Goal: Information Seeking & Learning: Find specific fact

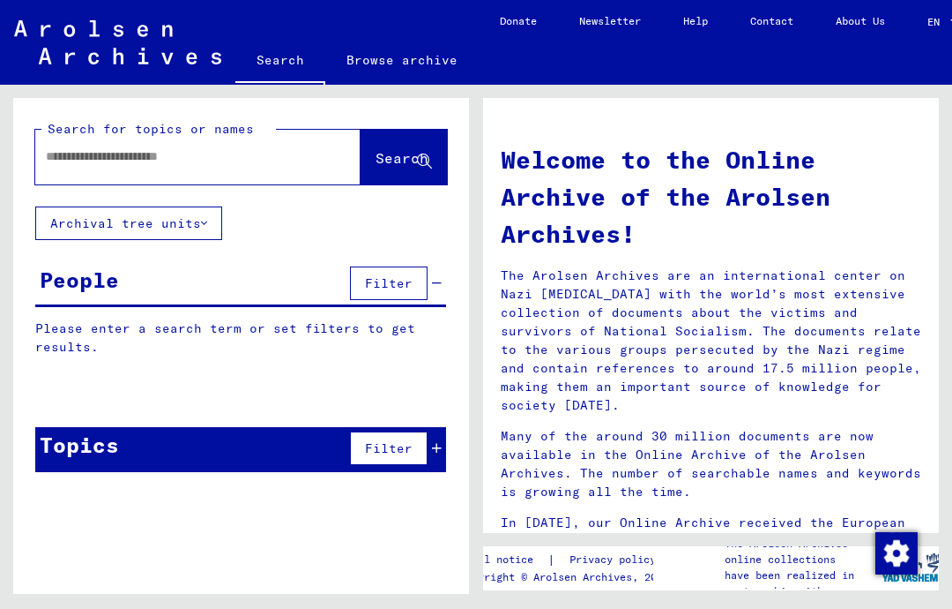
scroll to position [11, 0]
click at [220, 153] on input "text" at bounding box center [177, 156] width 262 height 19
type input "*********"
click at [398, 149] on span "Search" at bounding box center [402, 158] width 53 height 18
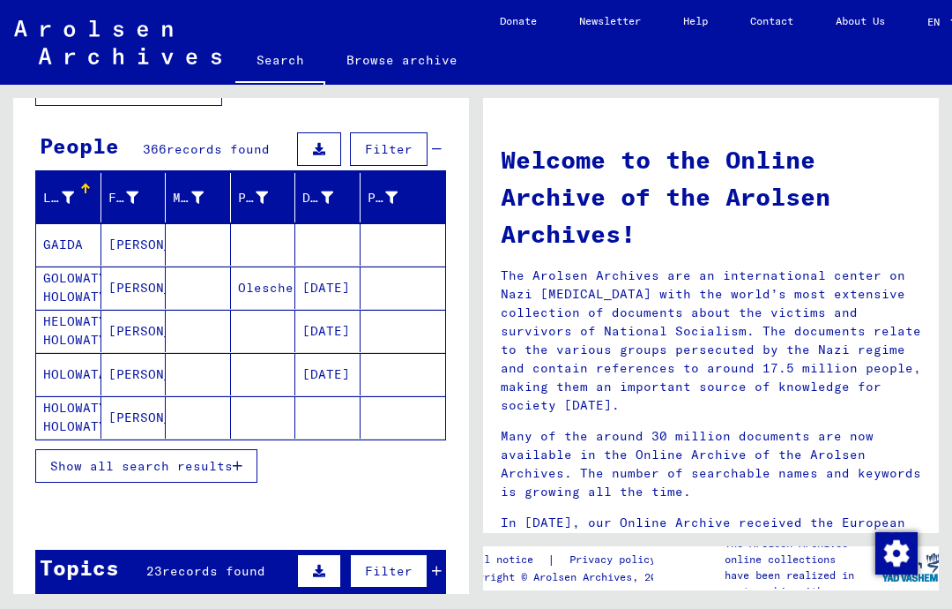
scroll to position [138, 0]
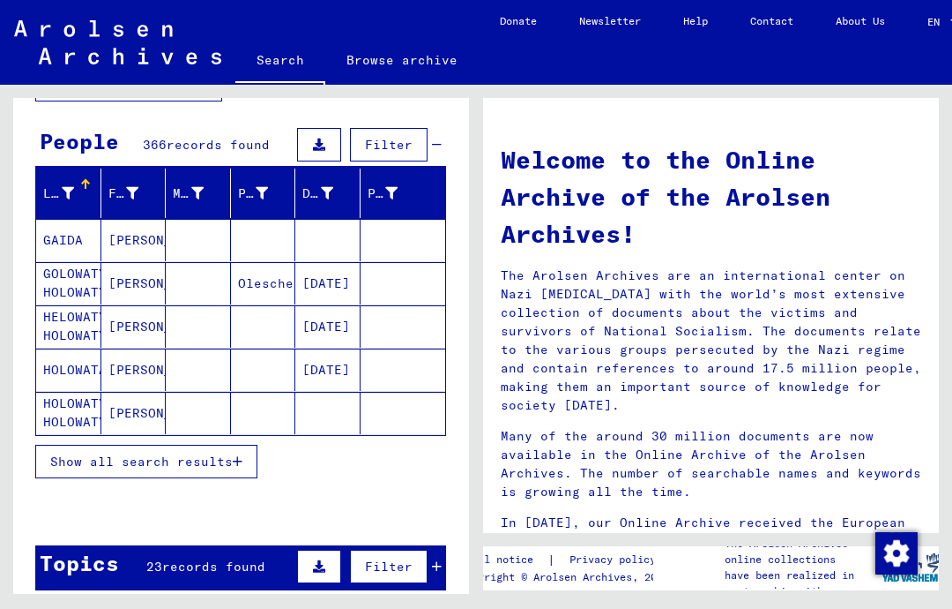
click at [245, 444] on button "Show all search results" at bounding box center [146, 461] width 222 height 34
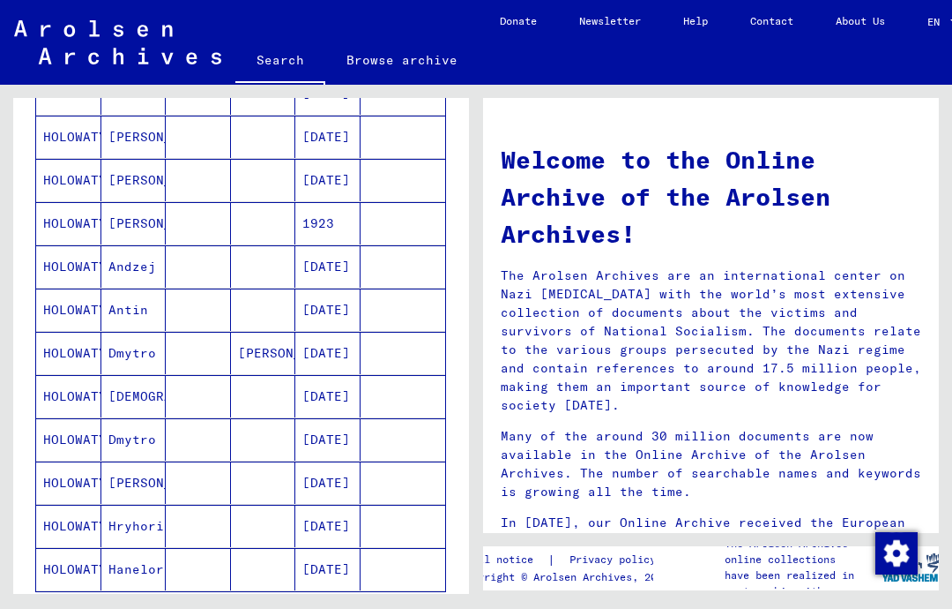
scroll to position [851, 0]
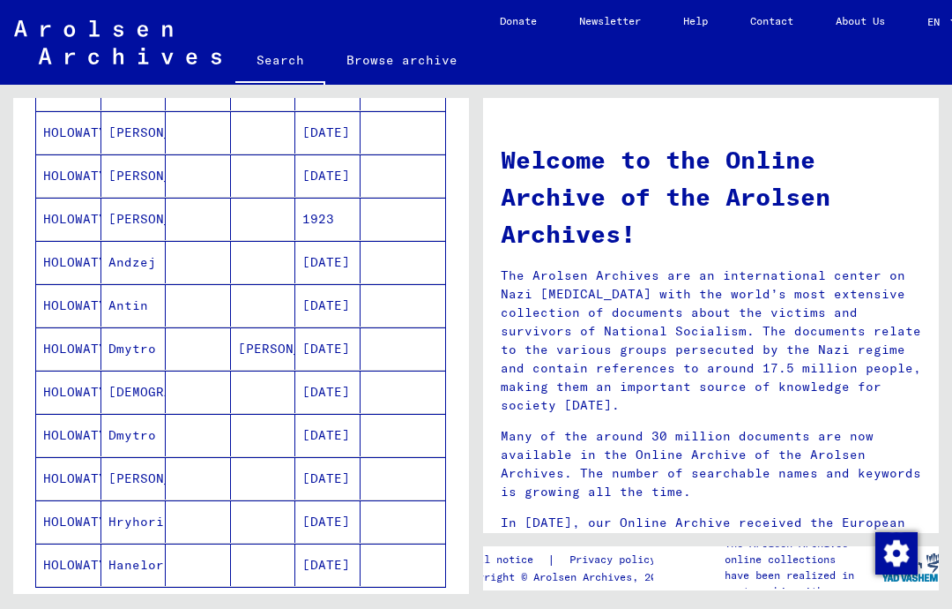
click at [80, 460] on mat-cell "HOLOWATYJ" at bounding box center [68, 478] width 65 height 42
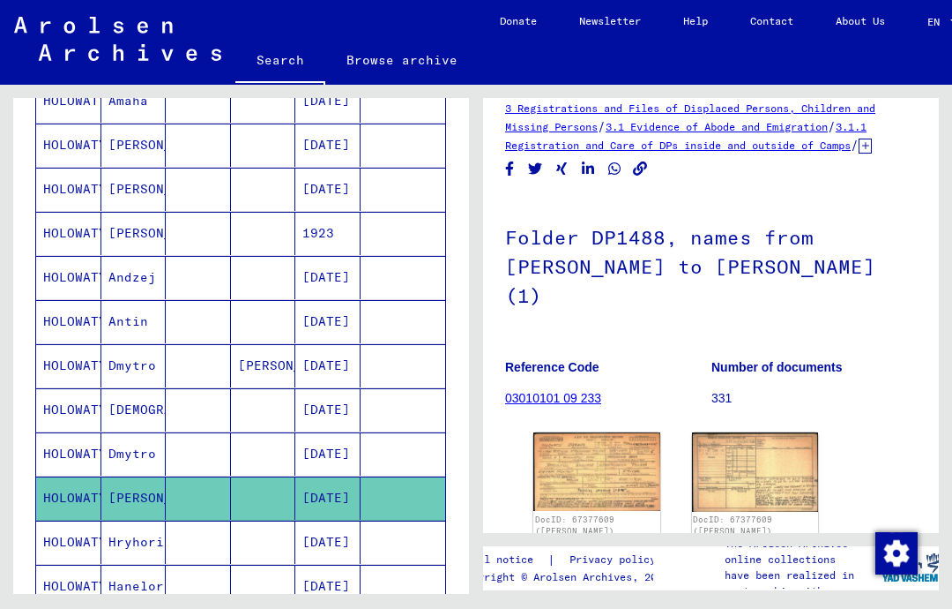
scroll to position [22, 0]
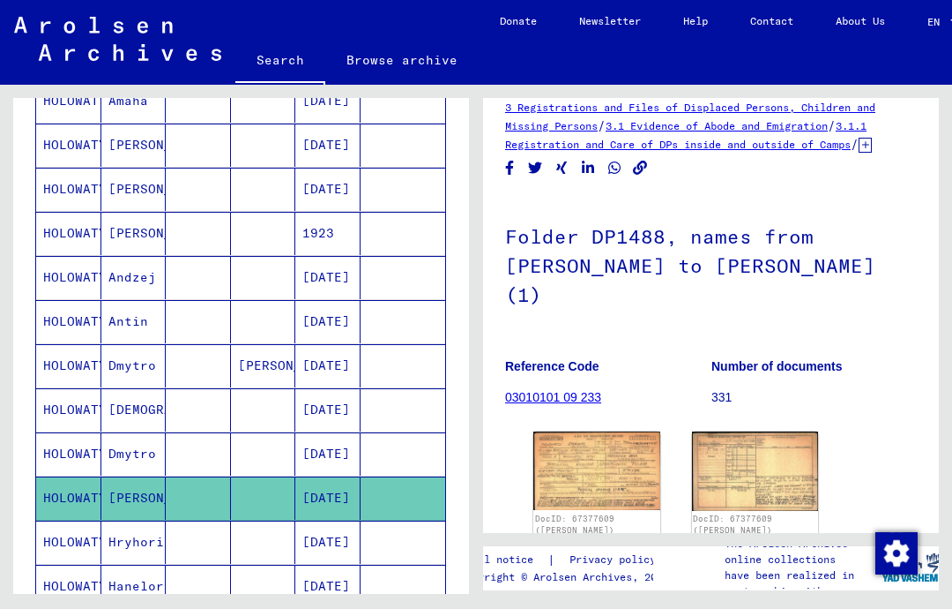
click at [618, 431] on img at bounding box center [597, 470] width 127 height 78
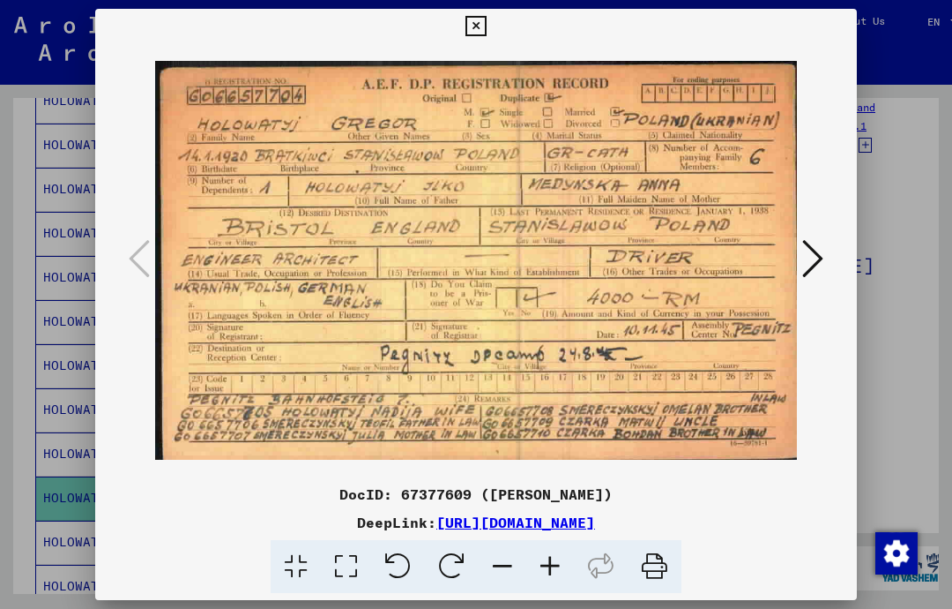
click at [486, 24] on icon at bounding box center [476, 26] width 20 height 21
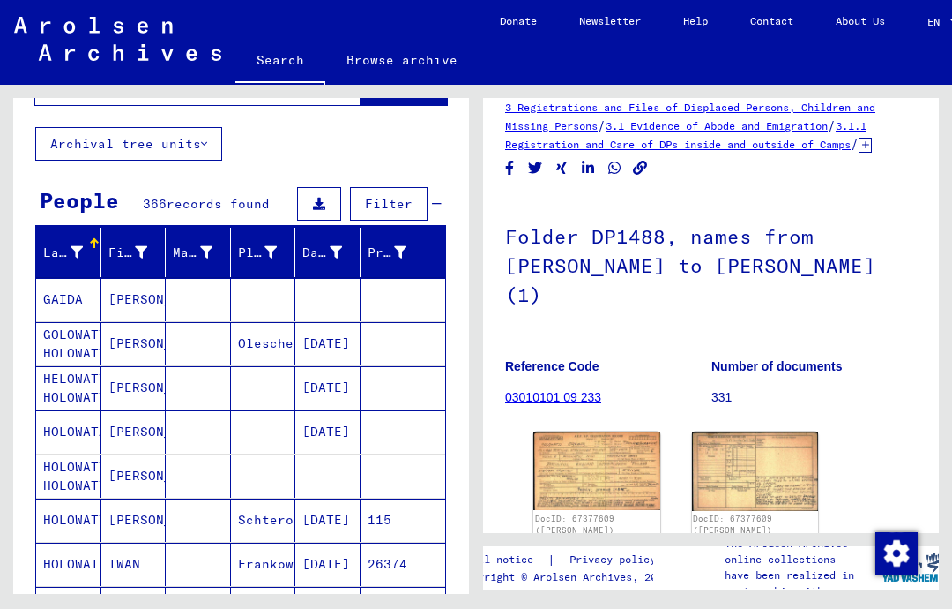
scroll to position [80, 0]
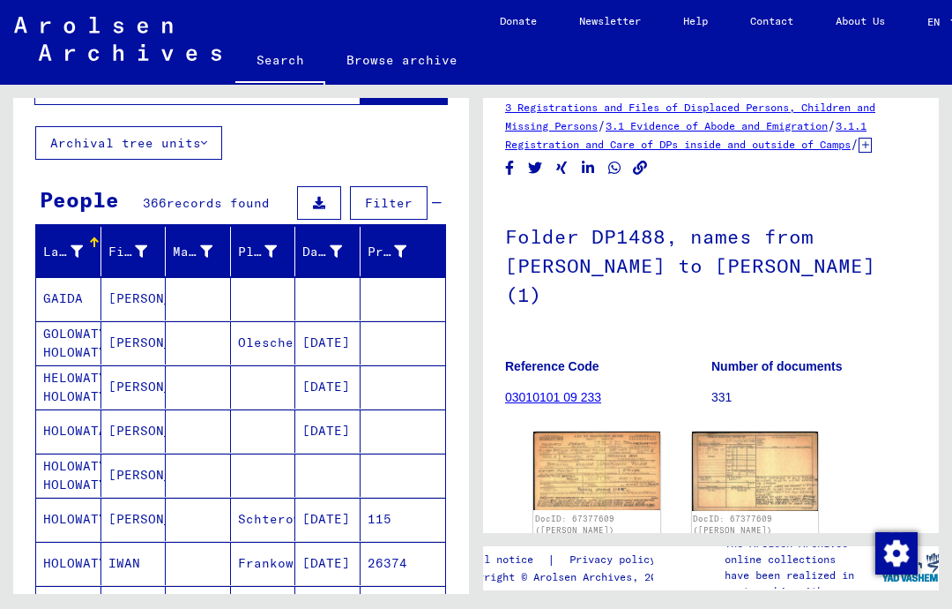
click at [135, 284] on mat-cell "KATHARINA" at bounding box center [133, 298] width 65 height 43
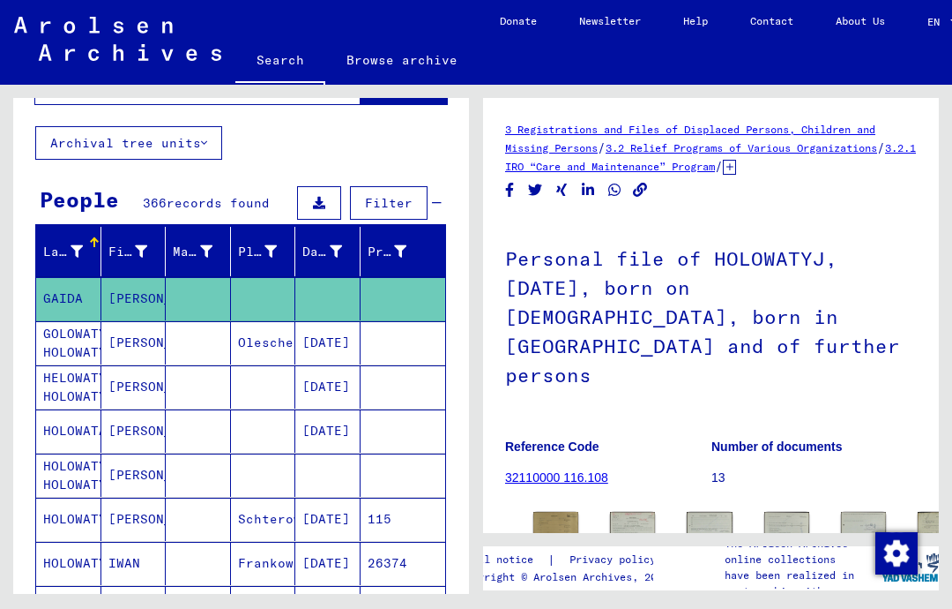
click at [81, 325] on mat-cell "GOLOWATYJ HOLOWATYJ" at bounding box center [68, 342] width 65 height 43
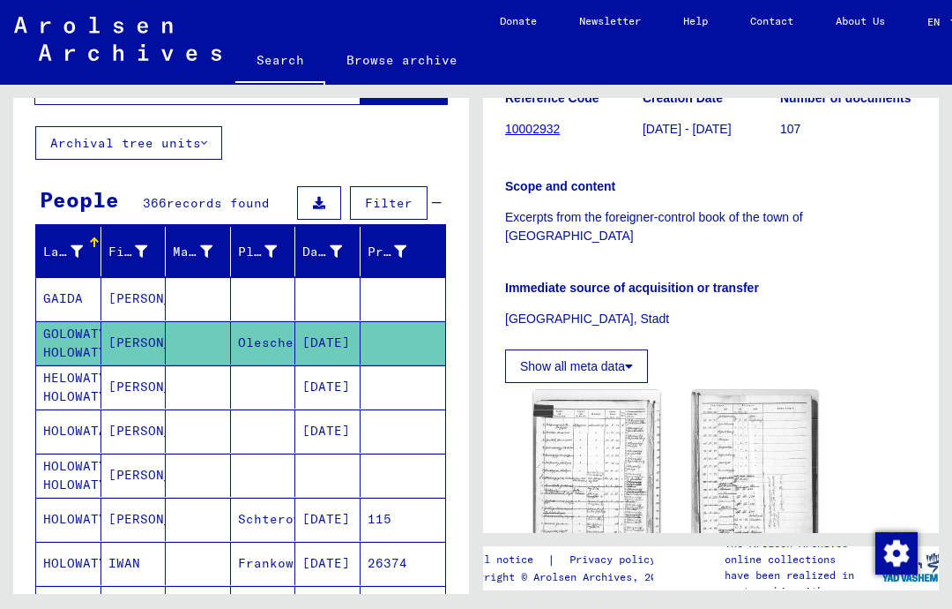
scroll to position [347, 0]
click at [605, 436] on img at bounding box center [597, 479] width 127 height 180
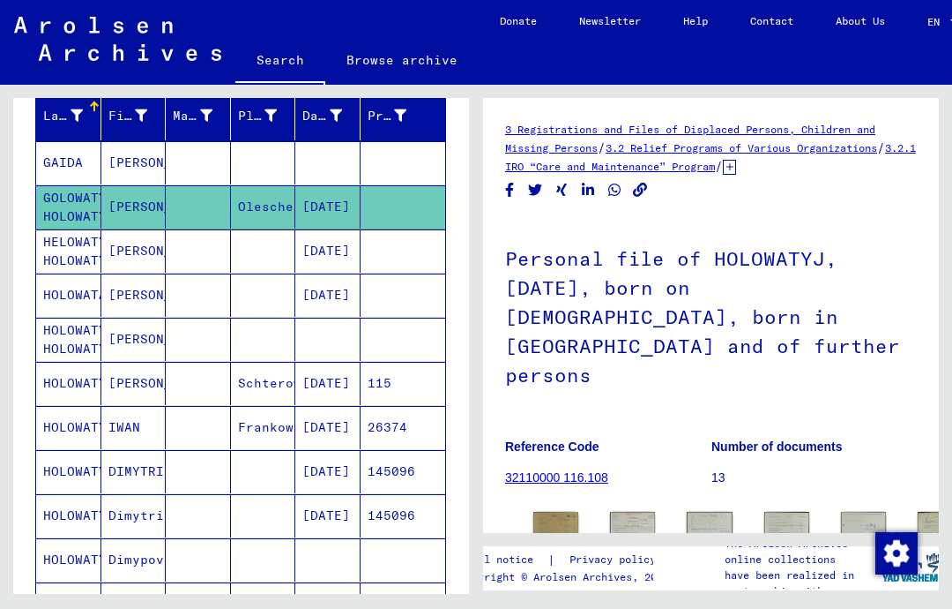
scroll to position [218, 0]
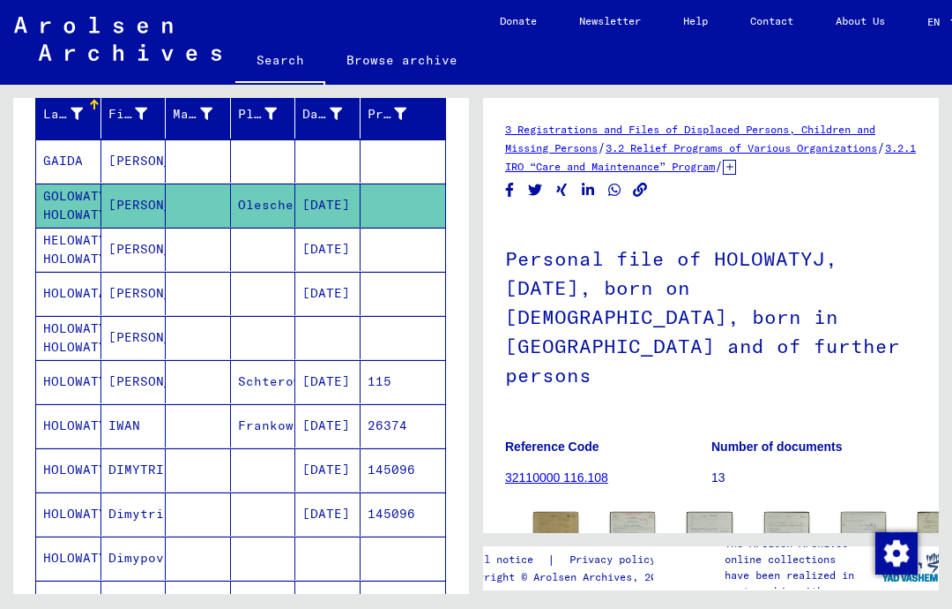
click at [86, 414] on mat-cell "HOLOWATYJ" at bounding box center [68, 425] width 65 height 43
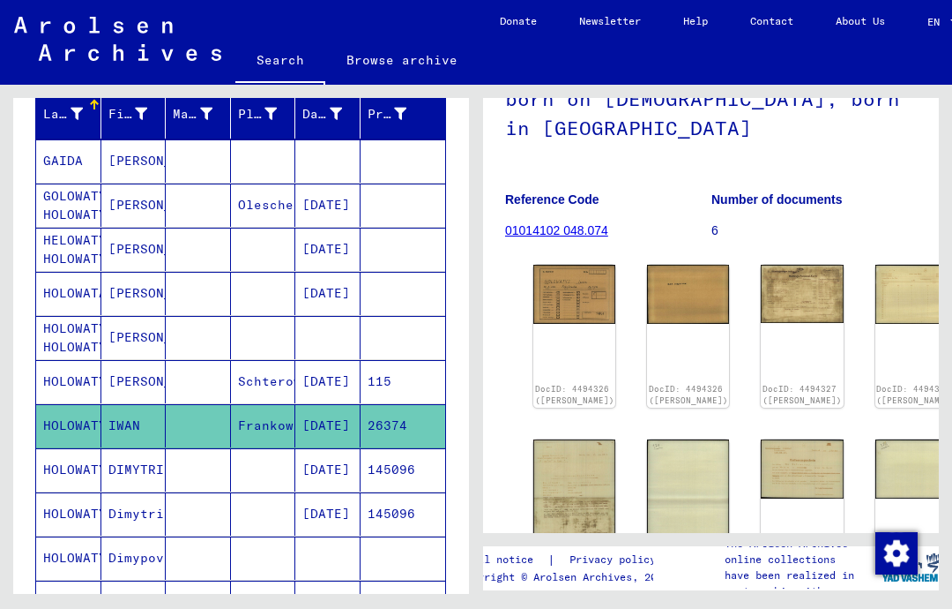
scroll to position [171, 0]
click at [70, 453] on mat-cell "HOLOWATYJ" at bounding box center [68, 469] width 65 height 43
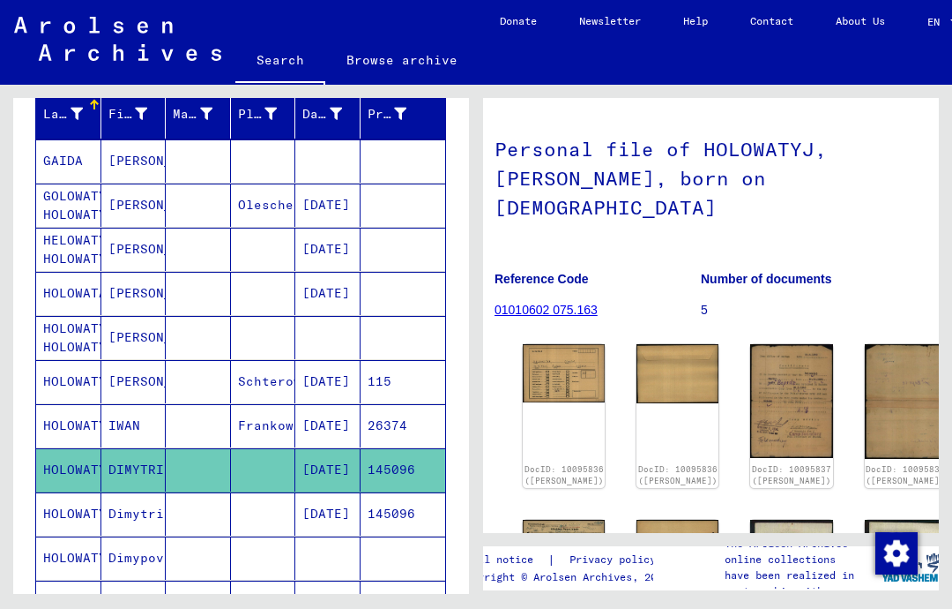
scroll to position [92, 11]
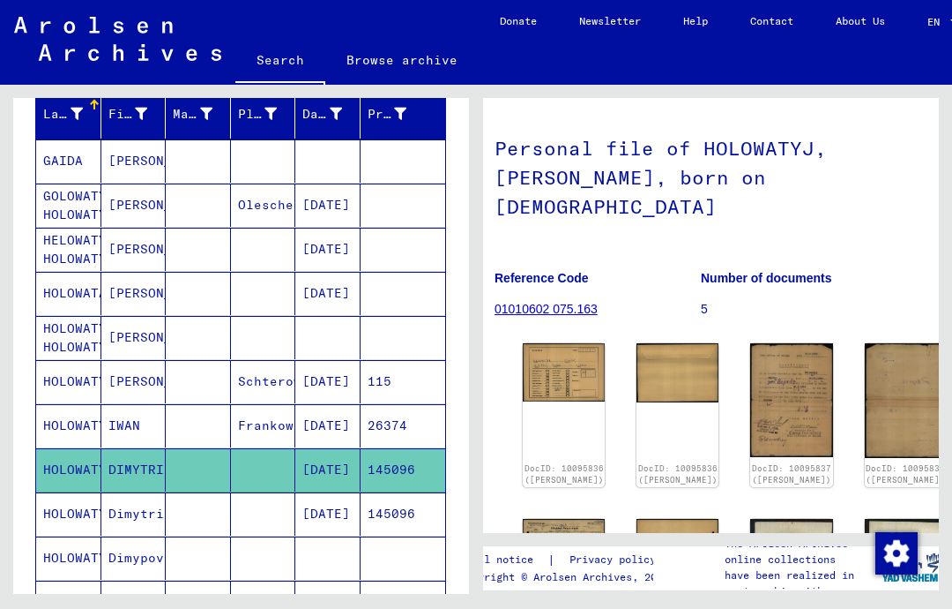
click at [551, 343] on img at bounding box center [564, 372] width 82 height 58
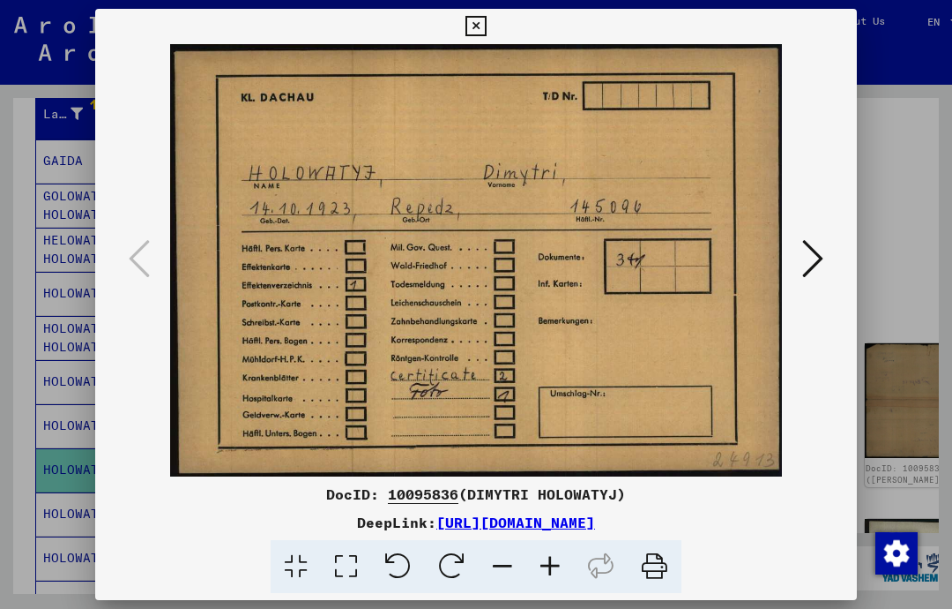
click at [815, 264] on icon at bounding box center [813, 258] width 21 height 42
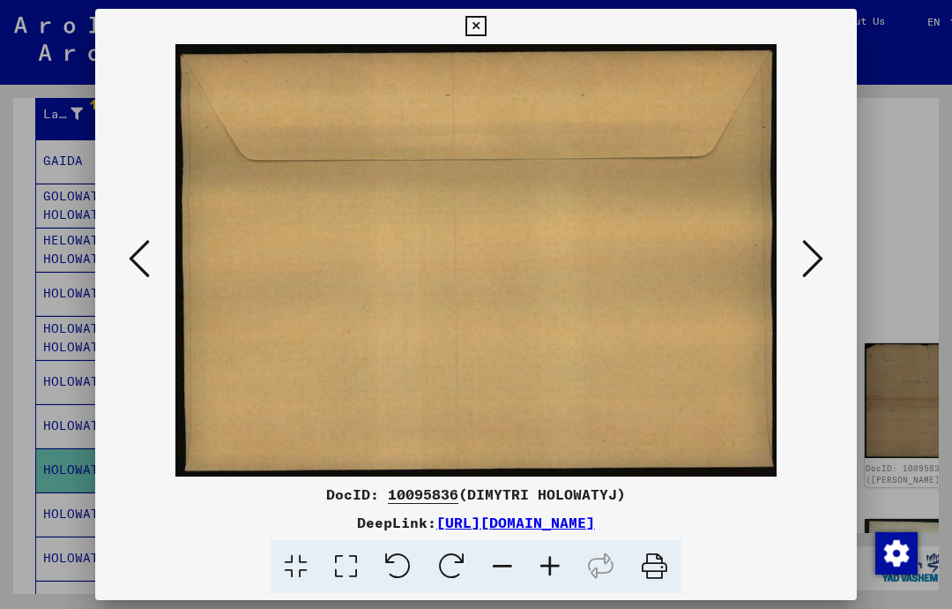
click at [820, 259] on icon at bounding box center [813, 258] width 21 height 42
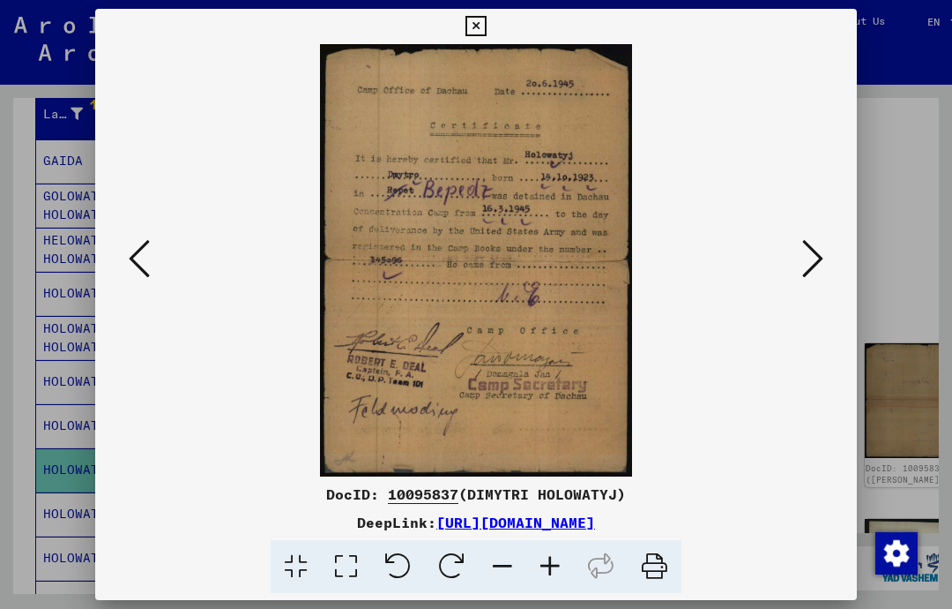
click at [818, 262] on icon at bounding box center [813, 258] width 21 height 42
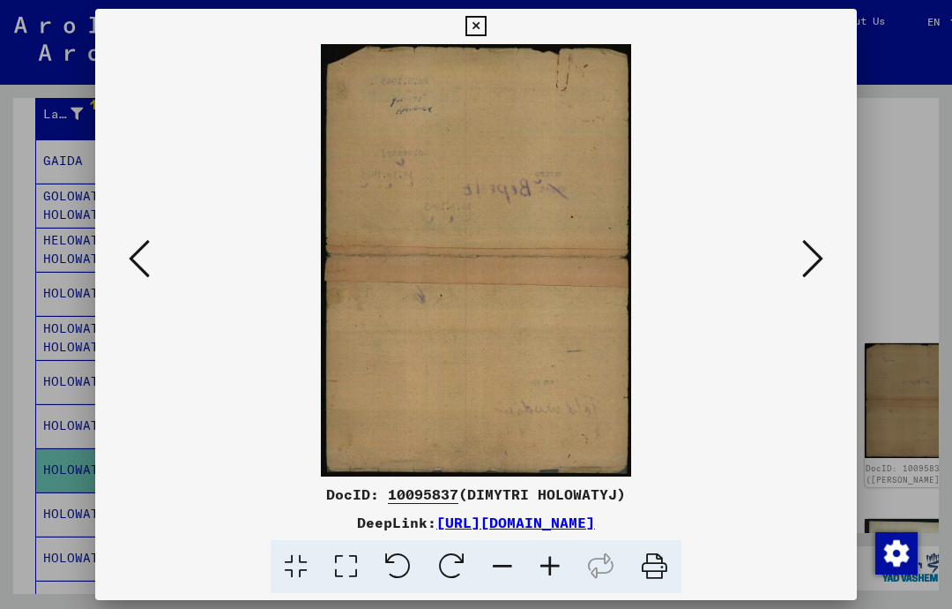
click at [817, 257] on icon at bounding box center [813, 258] width 21 height 42
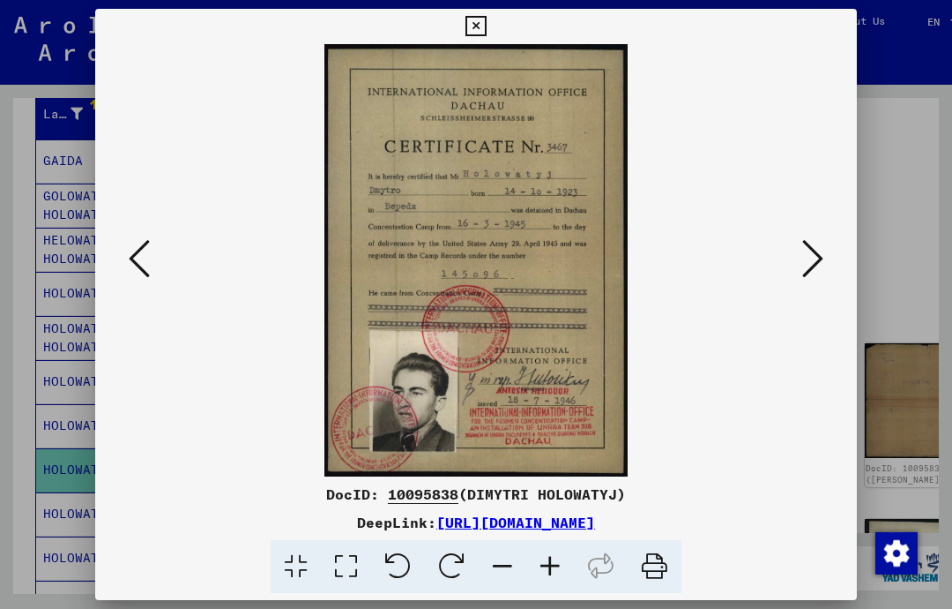
click at [818, 255] on icon at bounding box center [813, 258] width 21 height 42
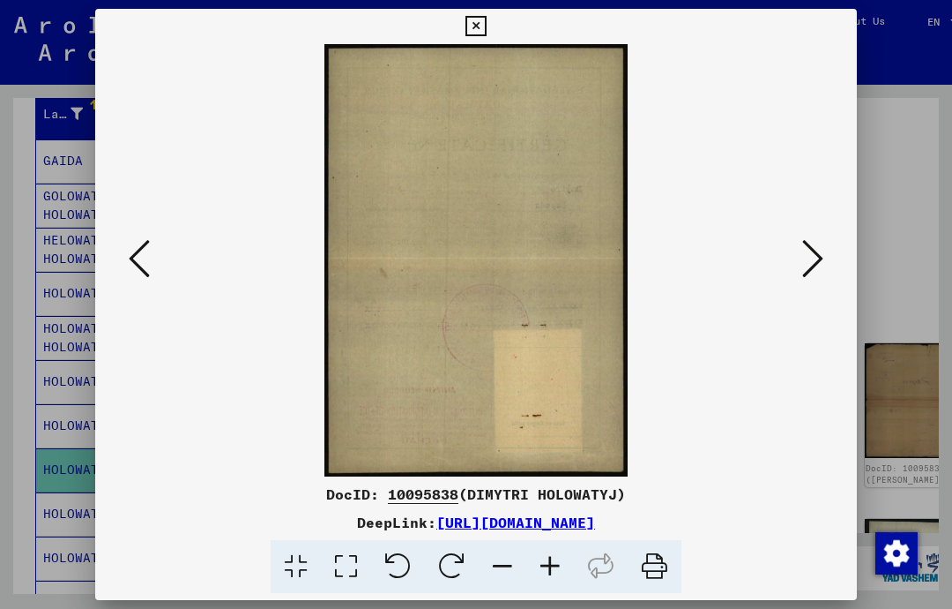
click at [823, 255] on icon at bounding box center [813, 258] width 21 height 42
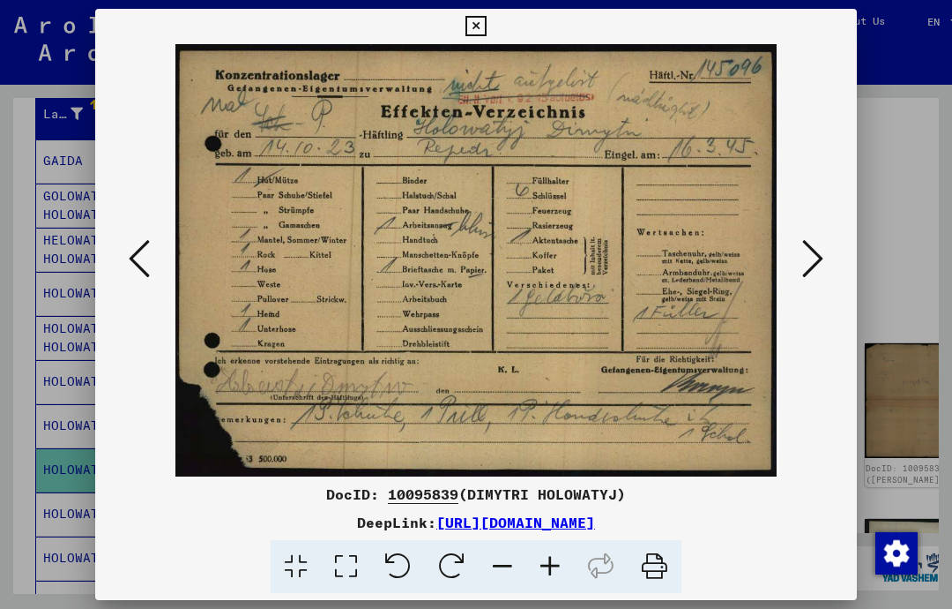
click at [825, 251] on button at bounding box center [813, 260] width 32 height 50
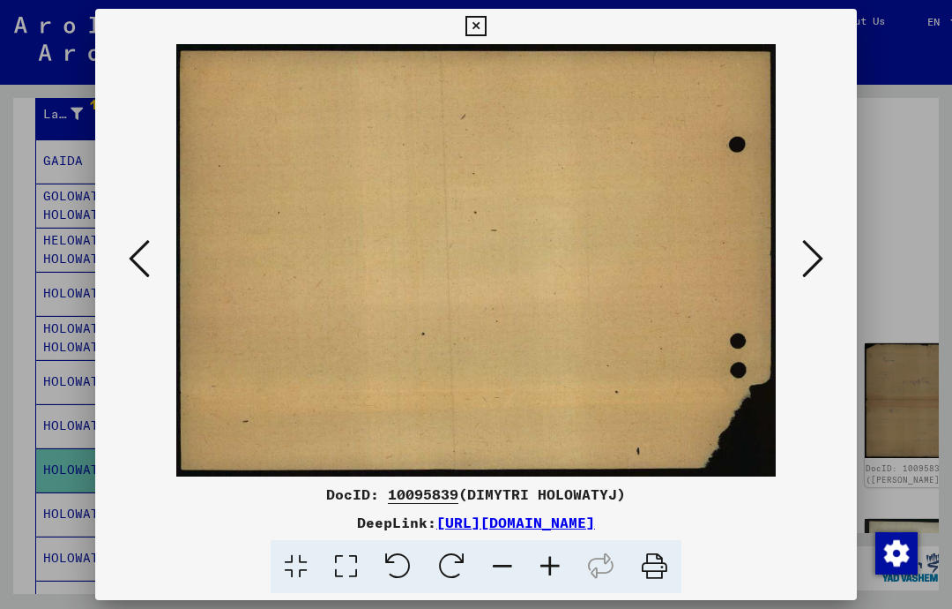
click at [818, 257] on icon at bounding box center [813, 258] width 21 height 42
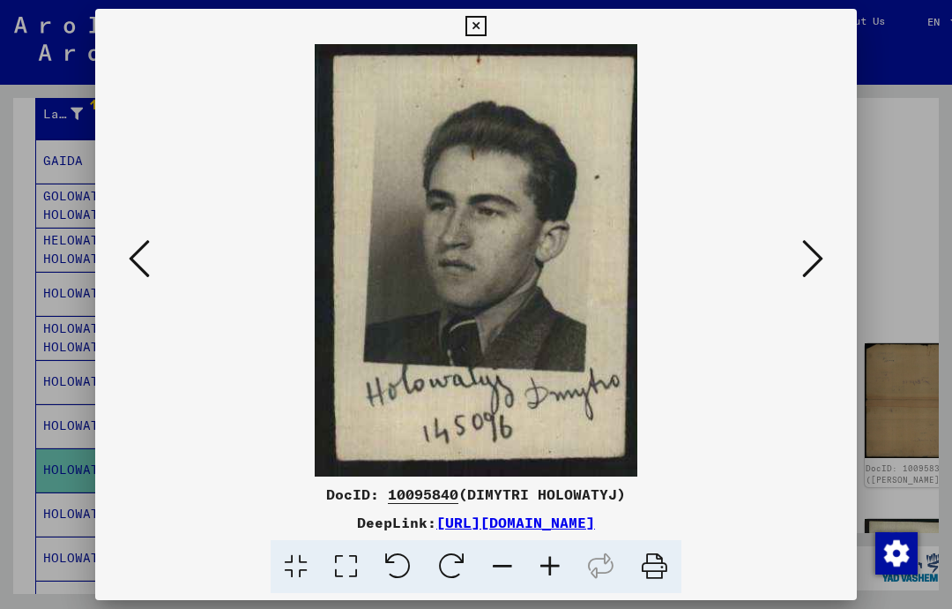
click at [822, 259] on icon at bounding box center [813, 258] width 21 height 42
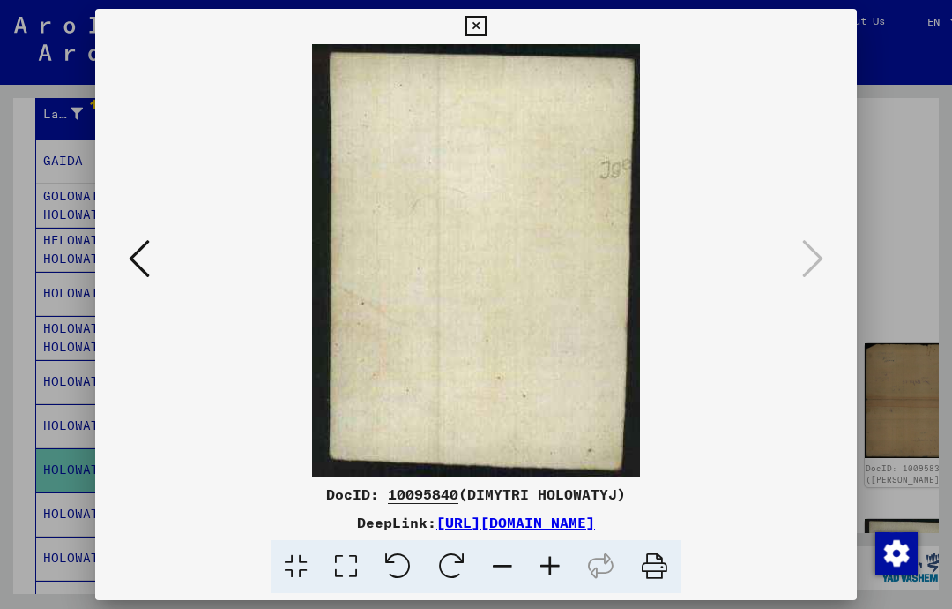
click at [138, 263] on icon at bounding box center [139, 258] width 21 height 42
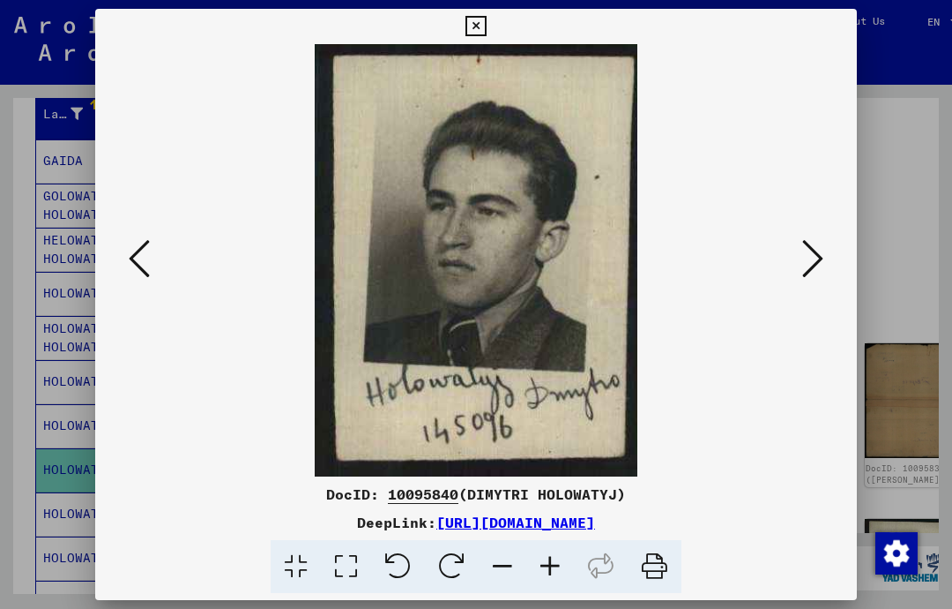
click at [146, 258] on icon at bounding box center [139, 258] width 21 height 42
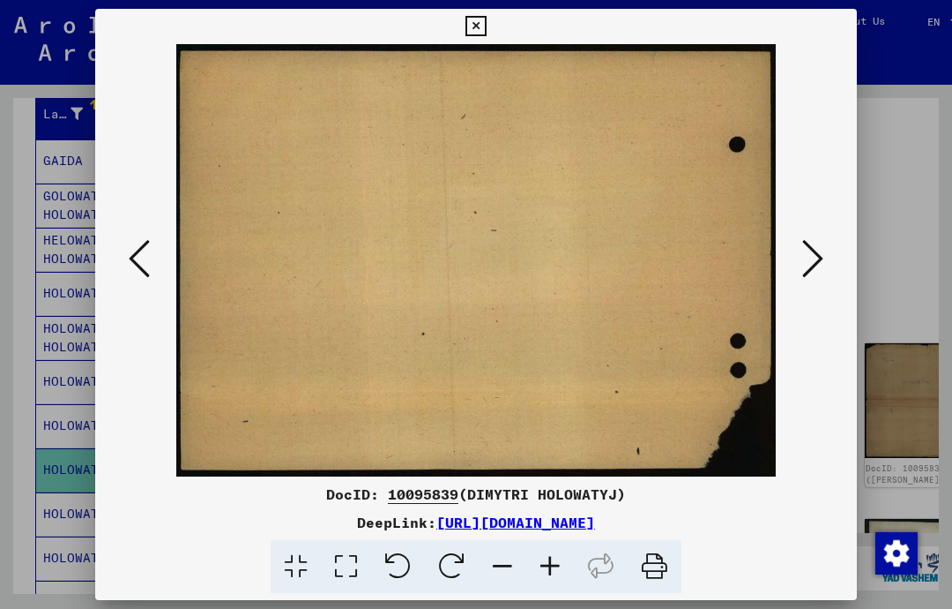
click at [135, 258] on icon at bounding box center [139, 258] width 21 height 42
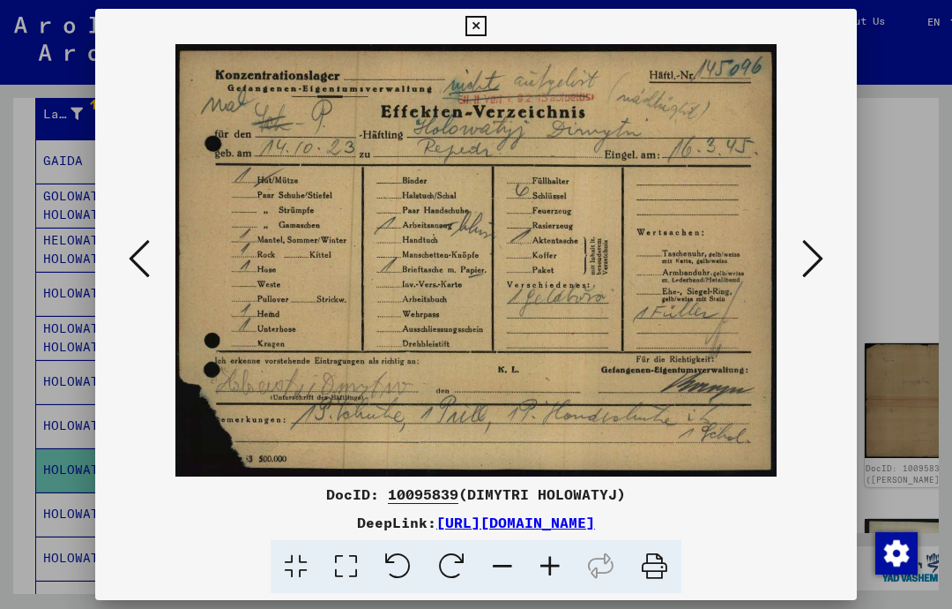
click at [145, 253] on icon at bounding box center [139, 258] width 21 height 42
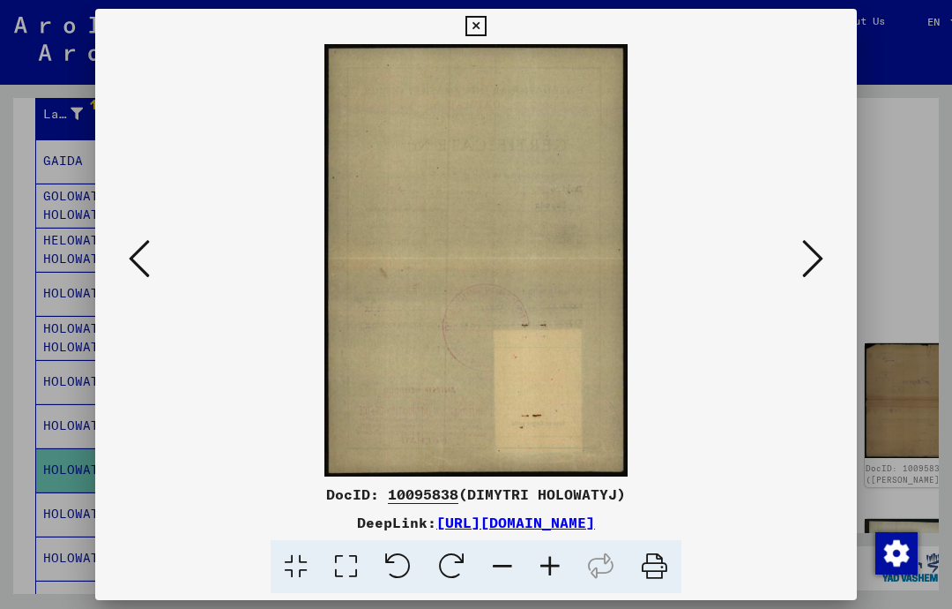
click at [147, 258] on icon at bounding box center [139, 258] width 21 height 42
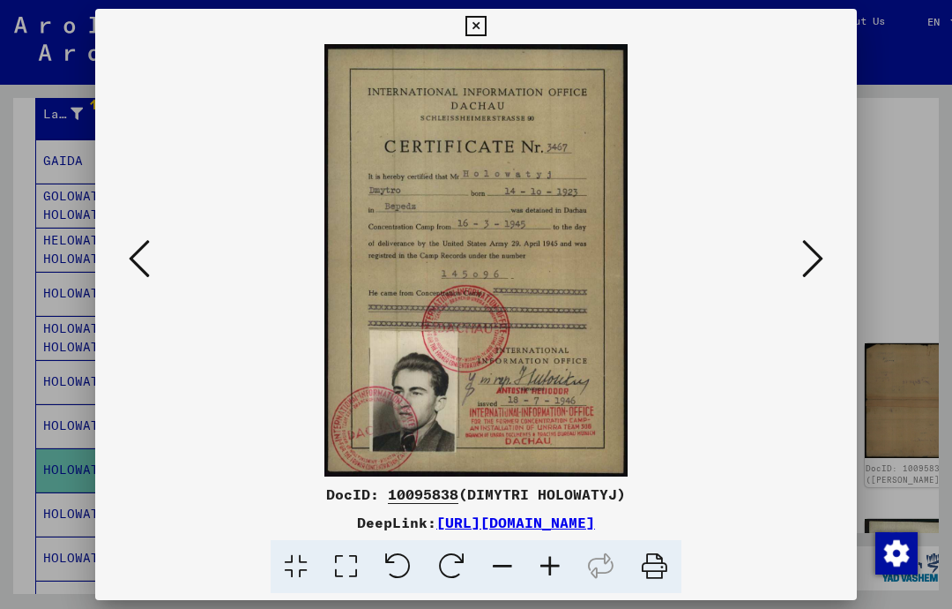
click at [156, 250] on img at bounding box center [476, 260] width 642 height 432
click at [140, 259] on icon at bounding box center [139, 258] width 21 height 42
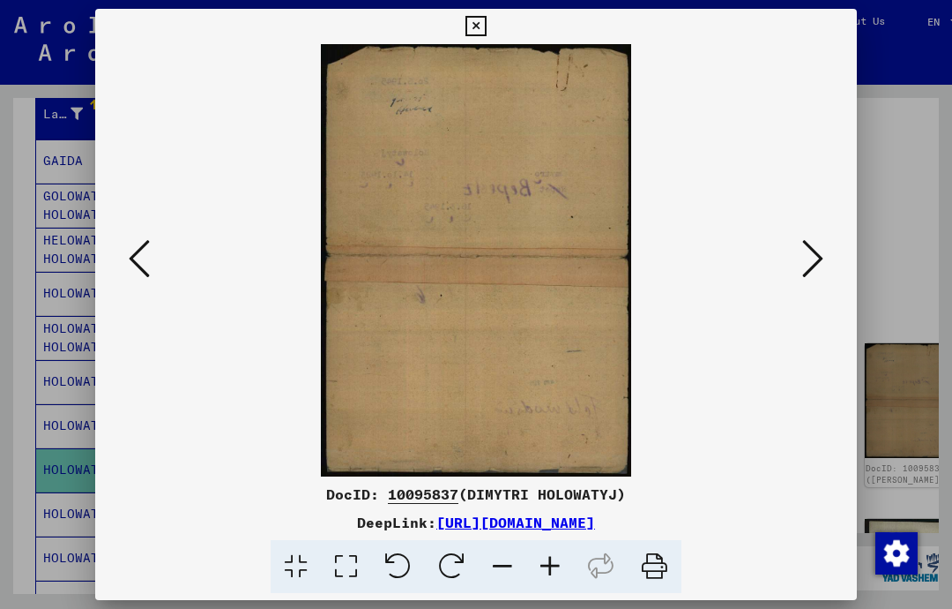
click at [141, 253] on icon at bounding box center [139, 258] width 21 height 42
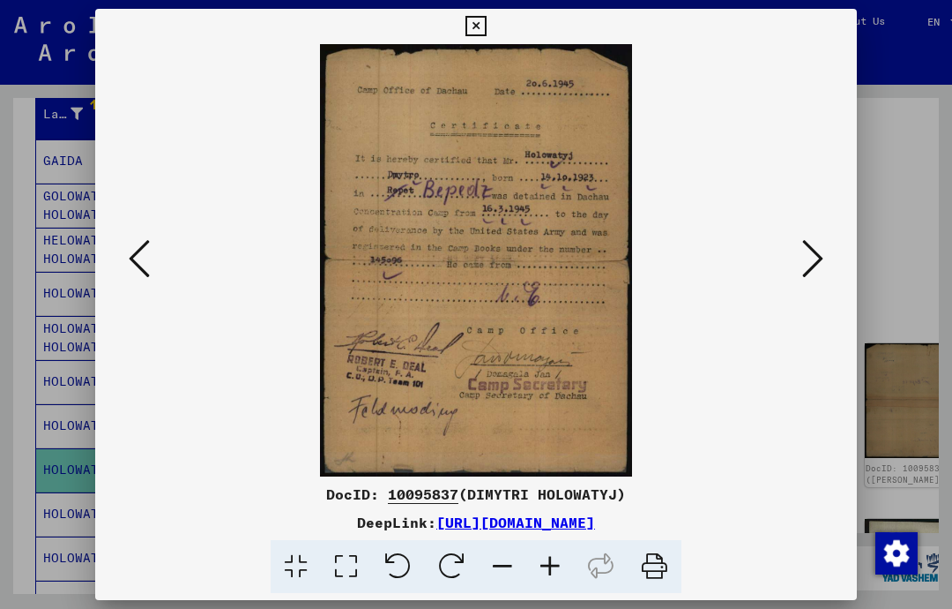
click at [143, 261] on icon at bounding box center [139, 258] width 21 height 42
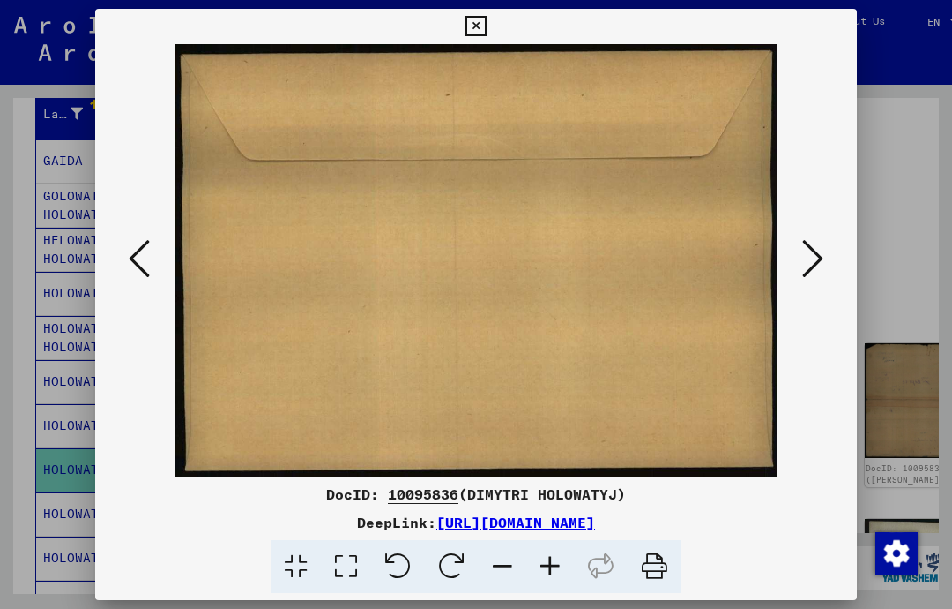
click at [139, 254] on icon at bounding box center [139, 258] width 21 height 42
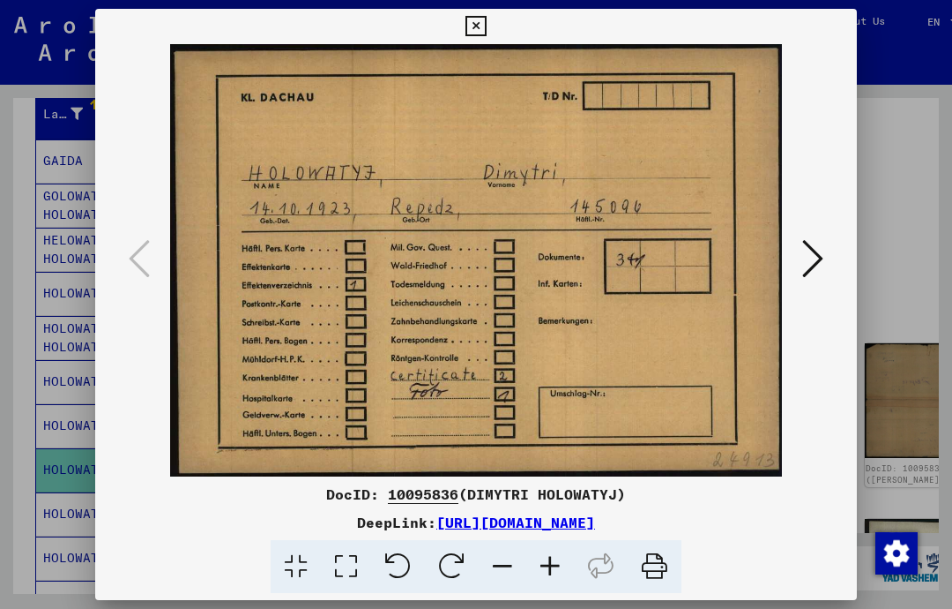
click at [818, 255] on icon at bounding box center [813, 258] width 21 height 42
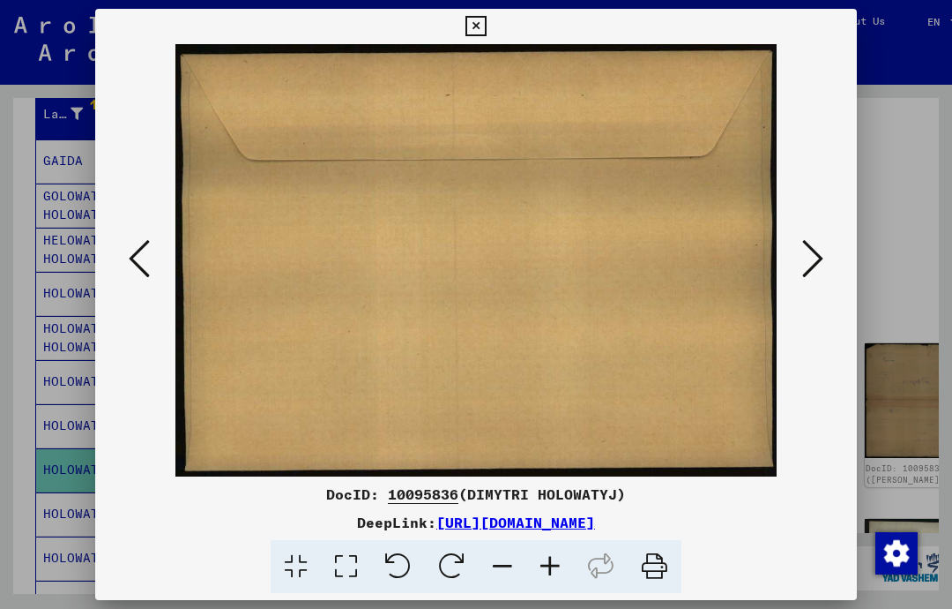
click at [888, 35] on div at bounding box center [476, 304] width 952 height 609
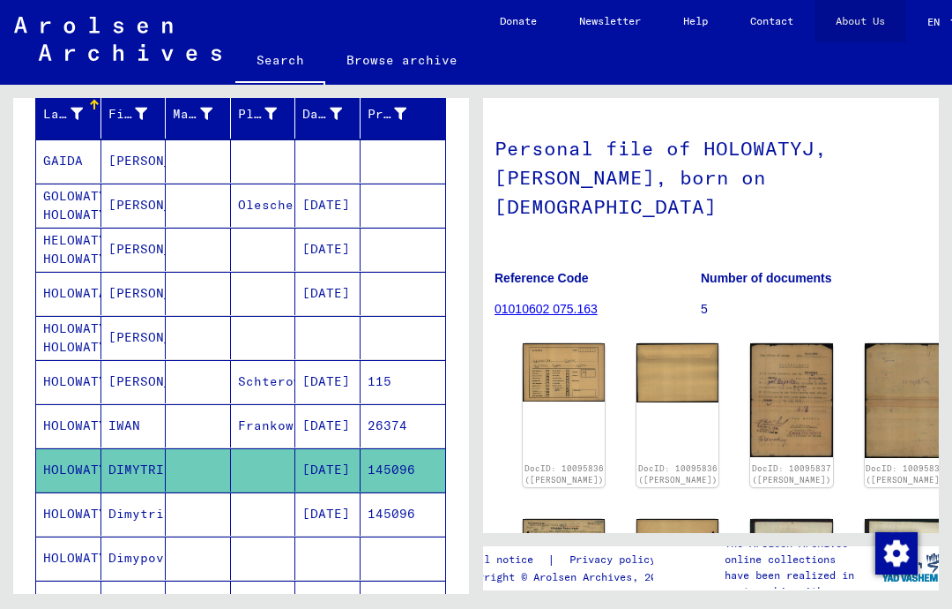
click at [845, 26] on link "About Us" at bounding box center [861, 21] width 92 height 42
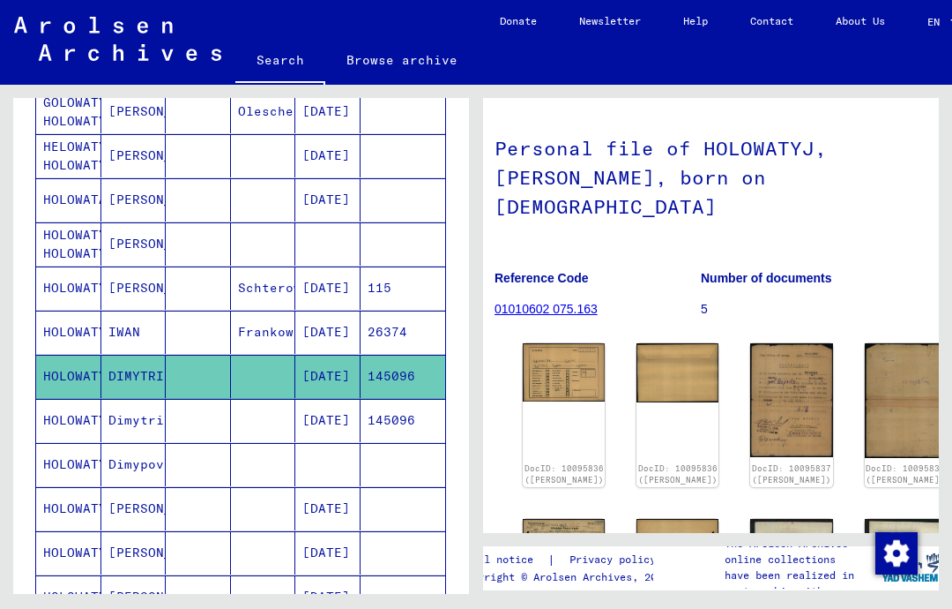
scroll to position [312, 0]
click at [87, 409] on mat-cell "HOLOWATYJ" at bounding box center [68, 419] width 65 height 43
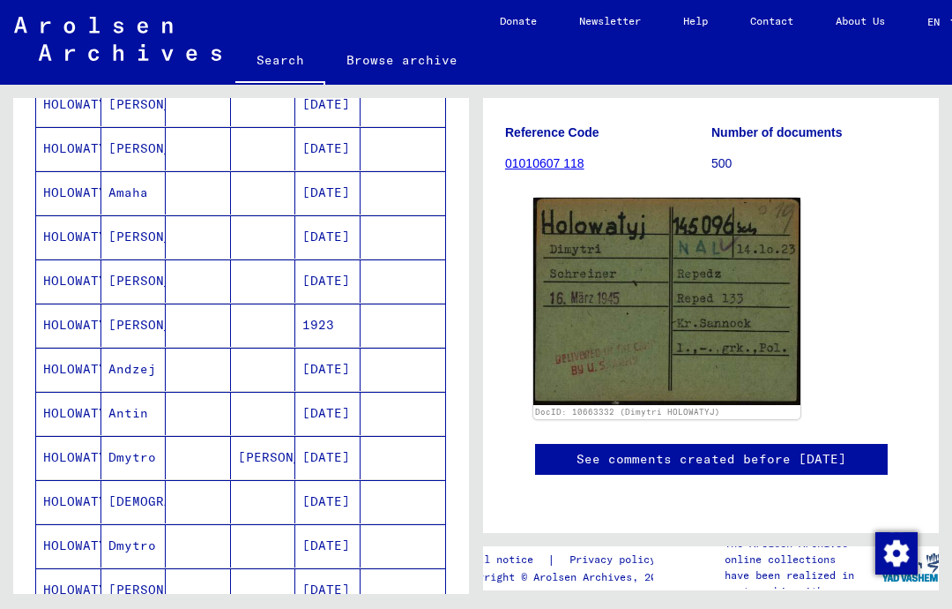
scroll to position [760, 0]
click at [61, 448] on mat-cell "HOLOWATYJ" at bounding box center [68, 456] width 65 height 43
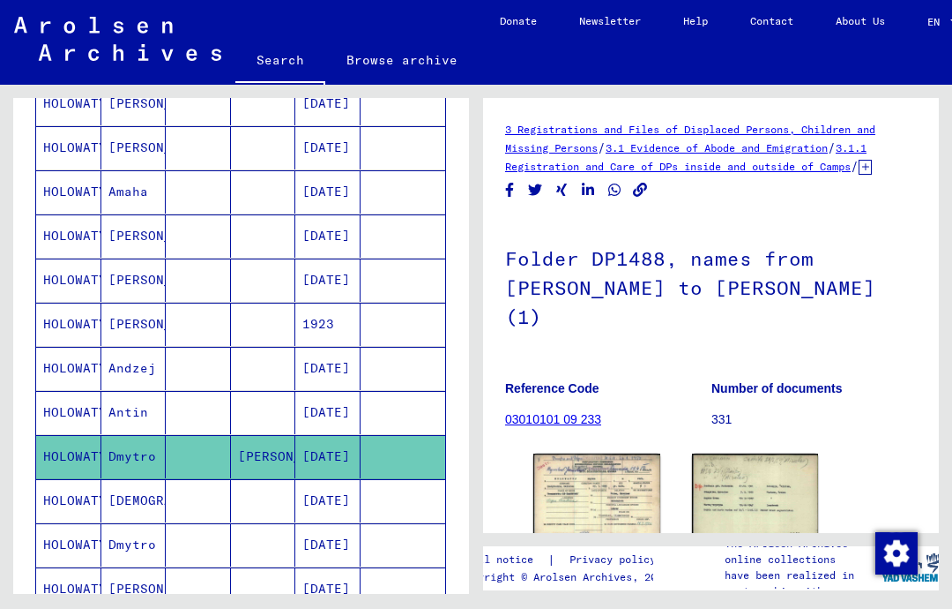
click at [615, 460] on img at bounding box center [597, 497] width 127 height 89
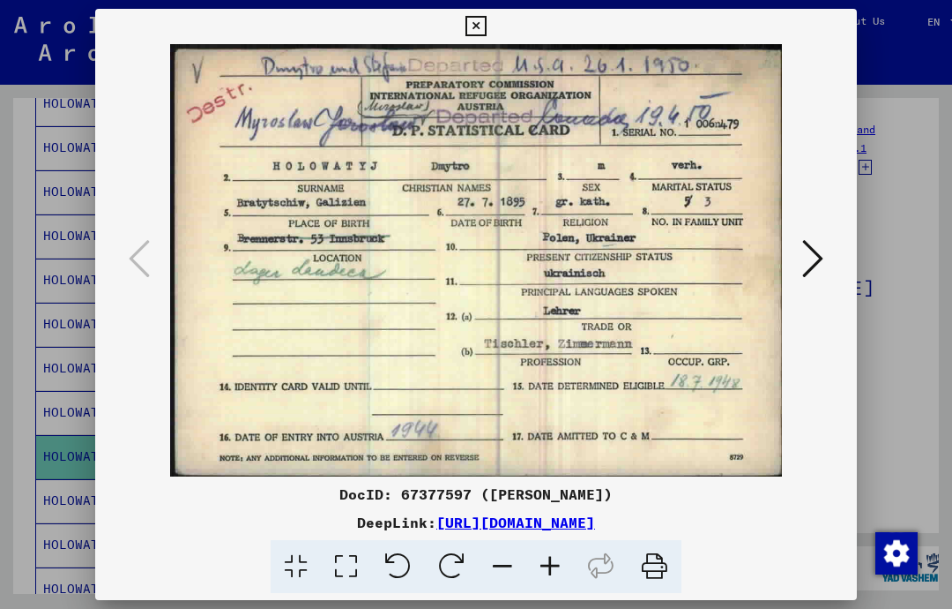
click at [486, 31] on icon at bounding box center [476, 26] width 20 height 21
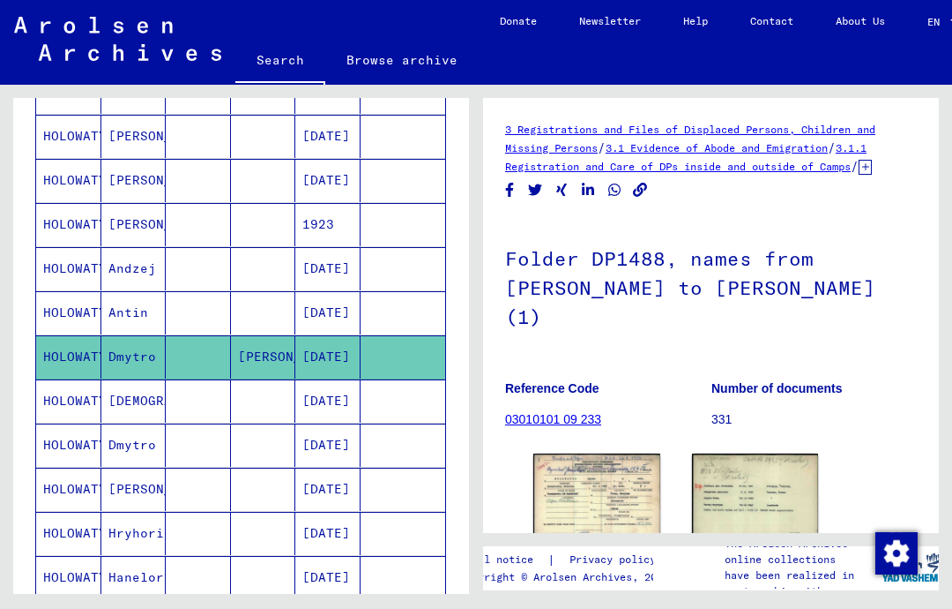
scroll to position [863, 0]
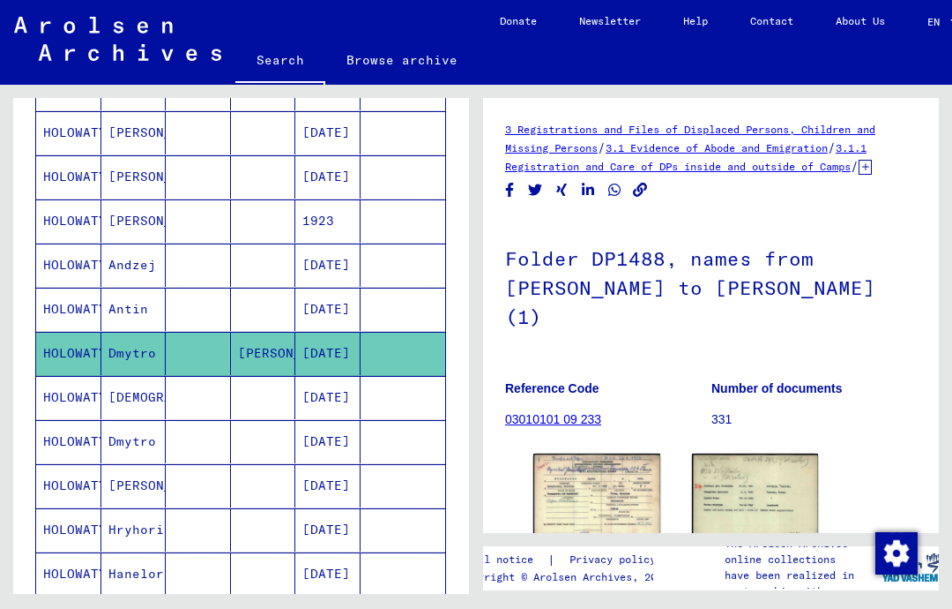
click at [86, 431] on mat-cell "HOLOWATYJ" at bounding box center [68, 441] width 65 height 43
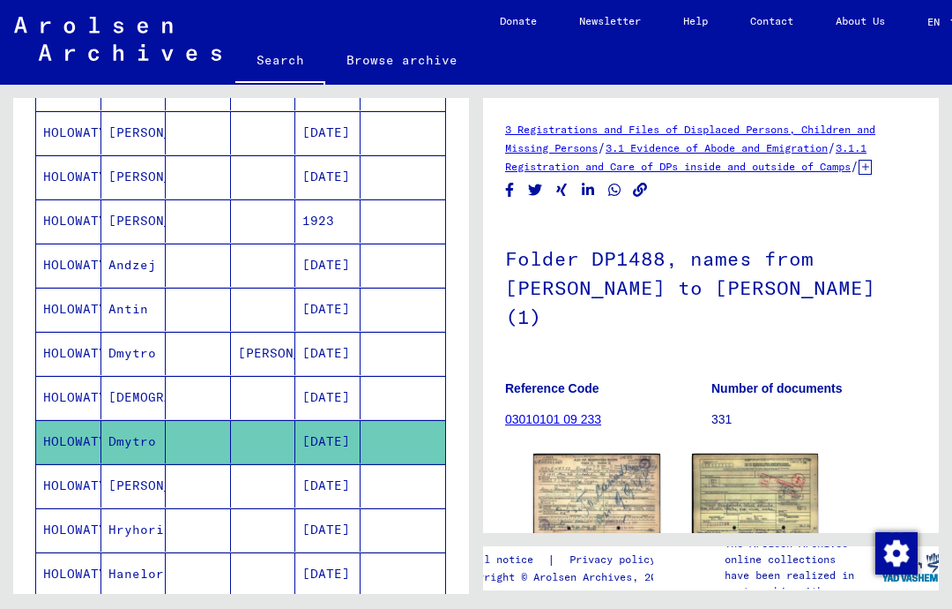
click at [620, 453] on img at bounding box center [597, 492] width 127 height 79
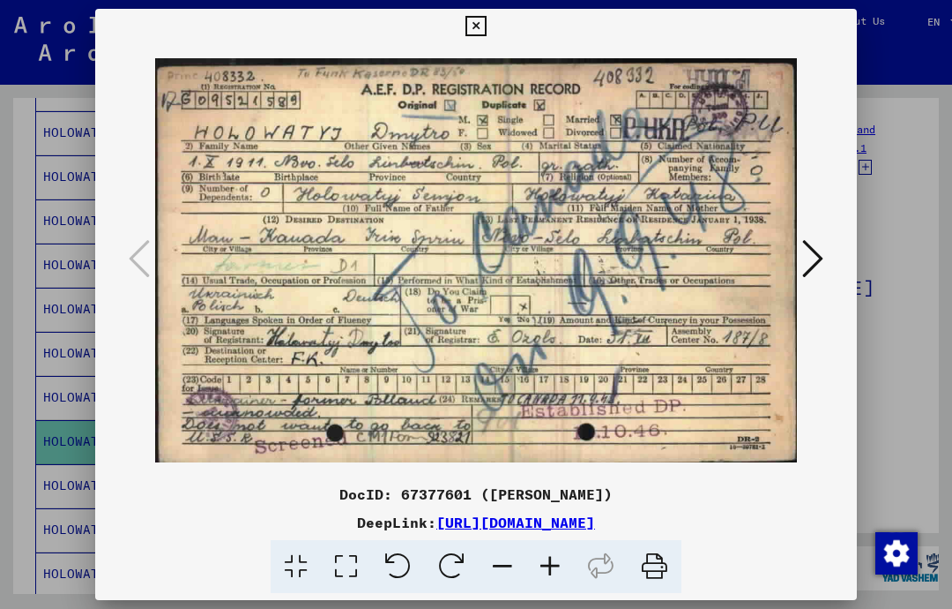
click at [486, 22] on icon at bounding box center [476, 26] width 20 height 21
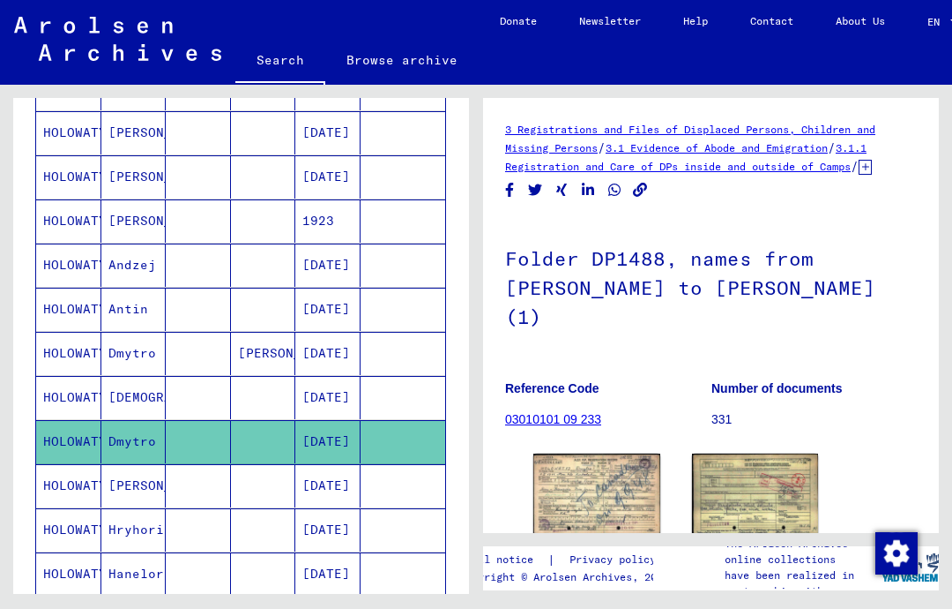
click at [56, 483] on mat-cell "HOLOWATYJ" at bounding box center [68, 485] width 65 height 43
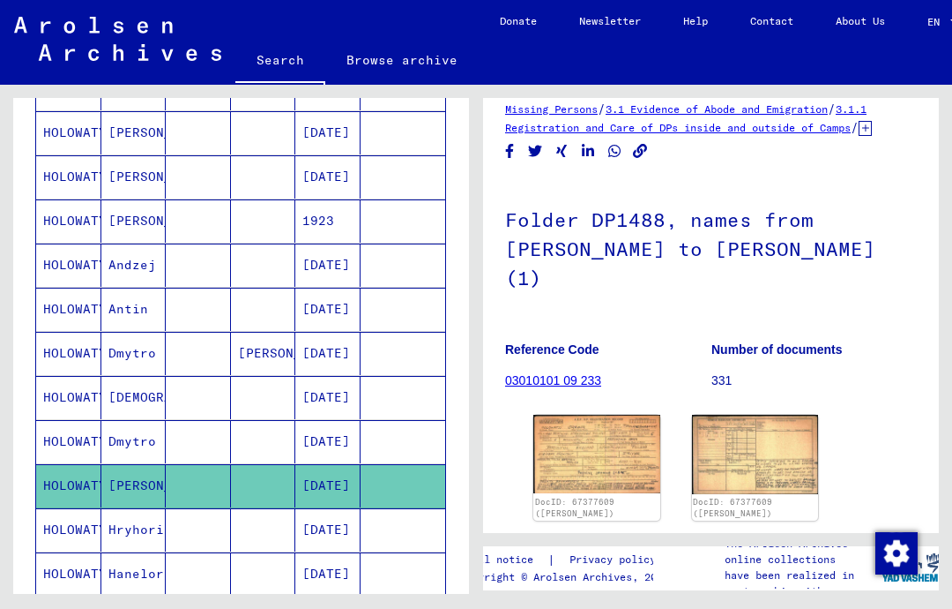
scroll to position [40, 0]
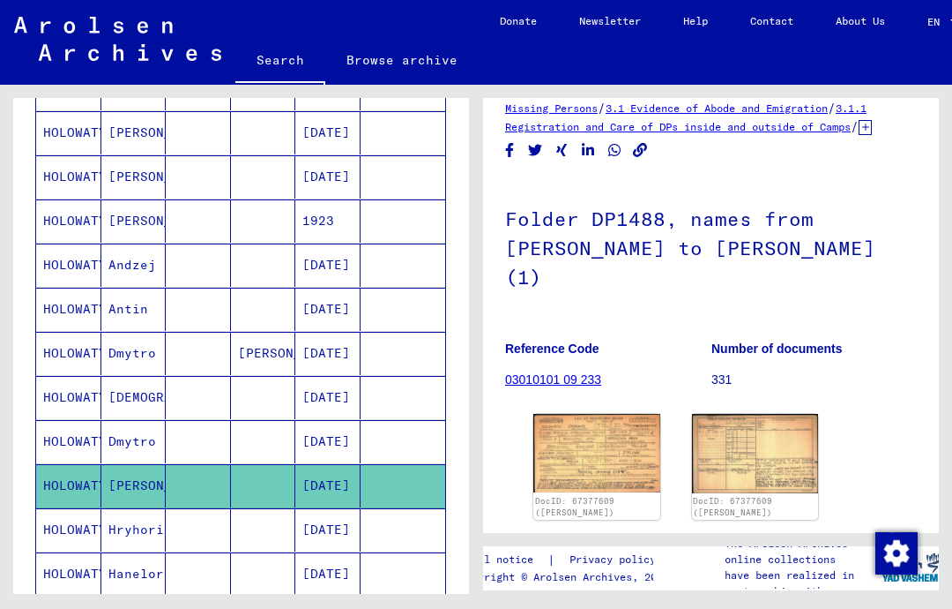
click at [616, 417] on img at bounding box center [597, 453] width 127 height 78
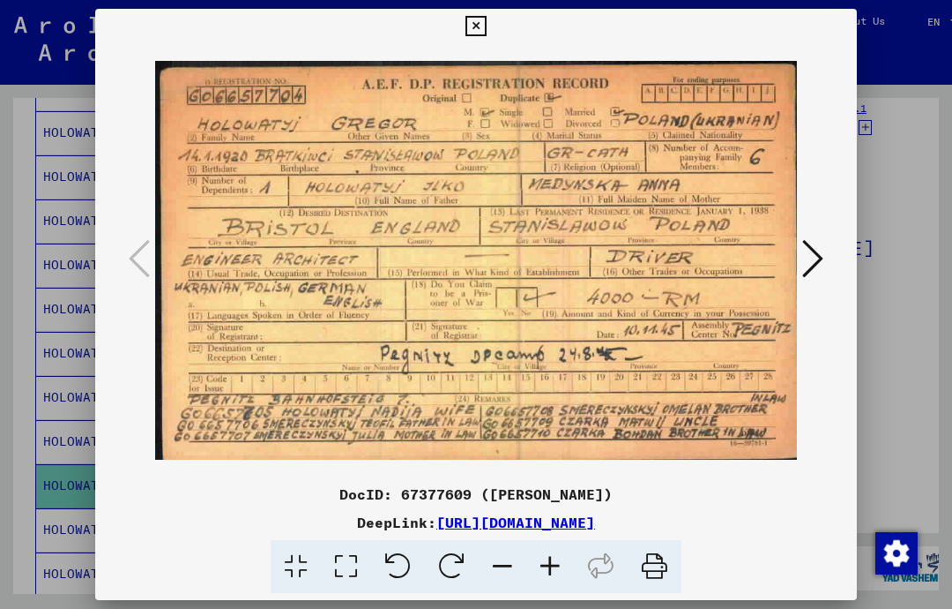
click at [486, 35] on icon at bounding box center [476, 26] width 20 height 21
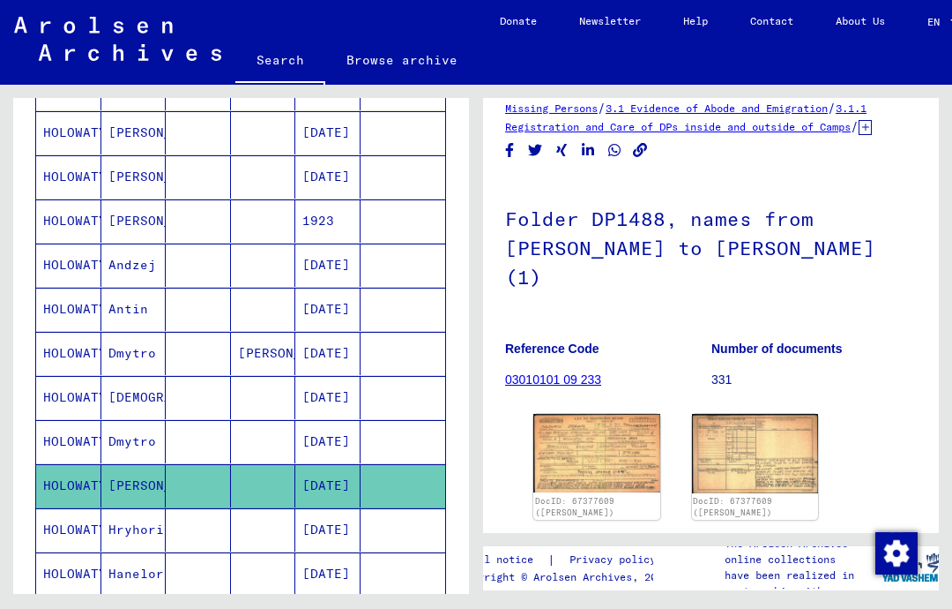
click at [53, 529] on icon at bounding box center [73, 538] width 44 height 71
click at [52, 513] on icon at bounding box center [73, 538] width 44 height 71
click at [68, 521] on icon at bounding box center [73, 538] width 44 height 71
click at [78, 519] on icon at bounding box center [73, 538] width 44 height 71
click at [72, 514] on icon at bounding box center [73, 538] width 44 height 71
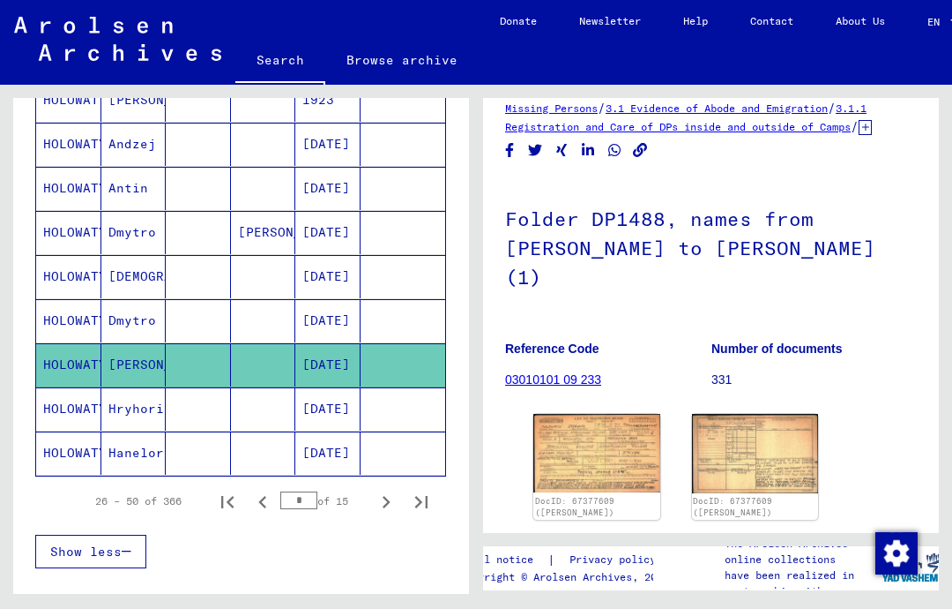
scroll to position [989, 0]
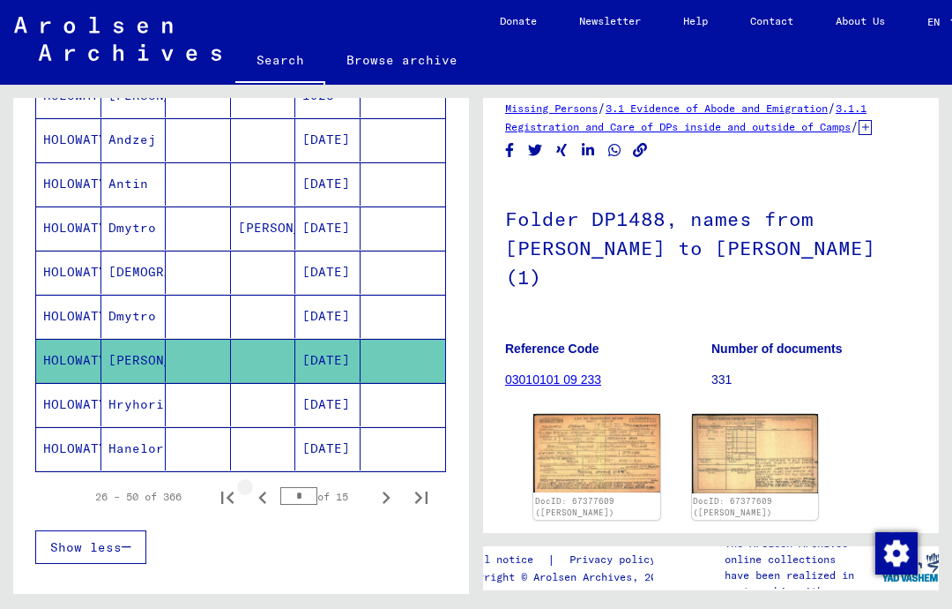
click at [267, 485] on icon "Previous page" at bounding box center [262, 497] width 25 height 25
type input "*"
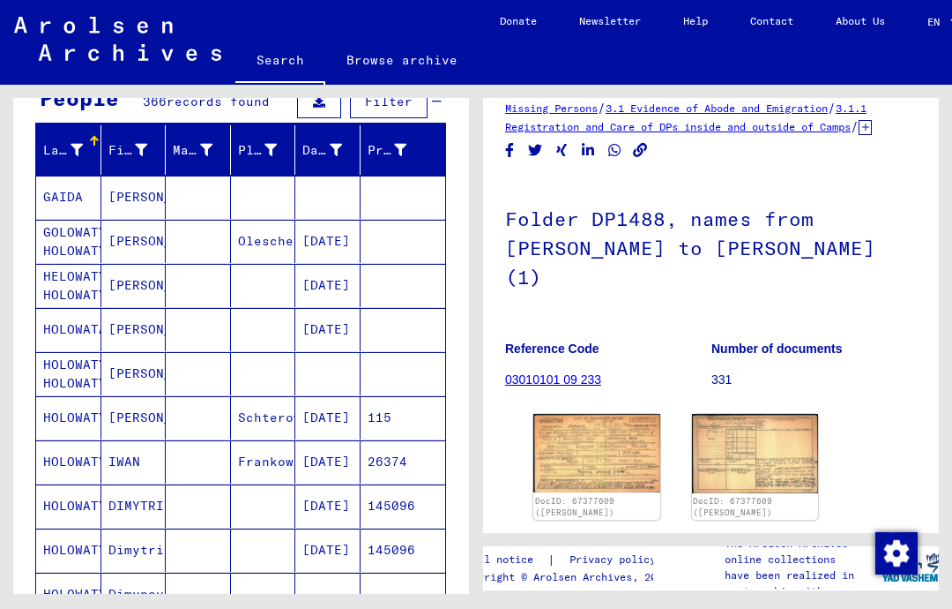
scroll to position [183, 0]
click at [63, 467] on mat-cell "HOLOWATYJ" at bounding box center [68, 460] width 65 height 43
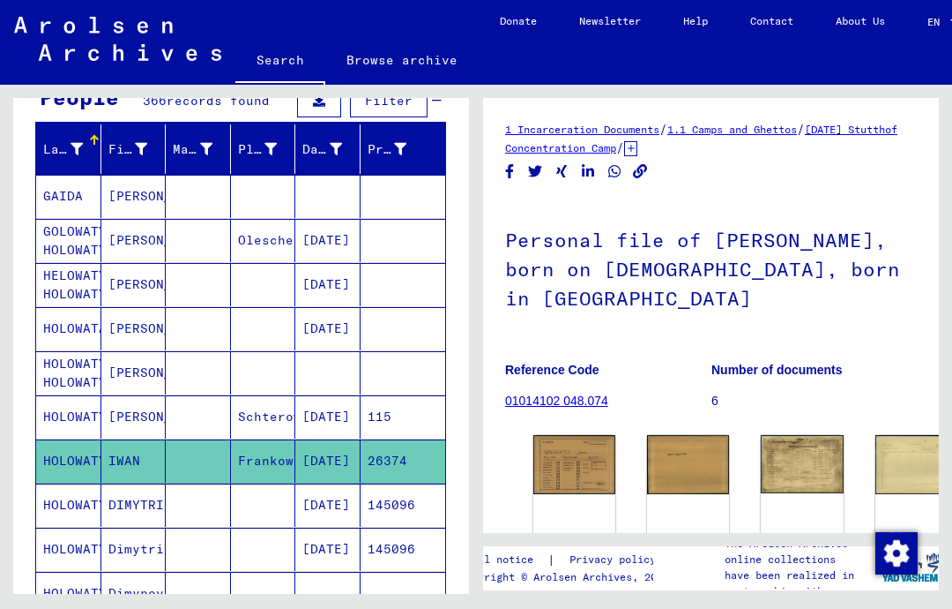
click at [55, 500] on mat-cell "HOLOWATYJ" at bounding box center [68, 504] width 65 height 43
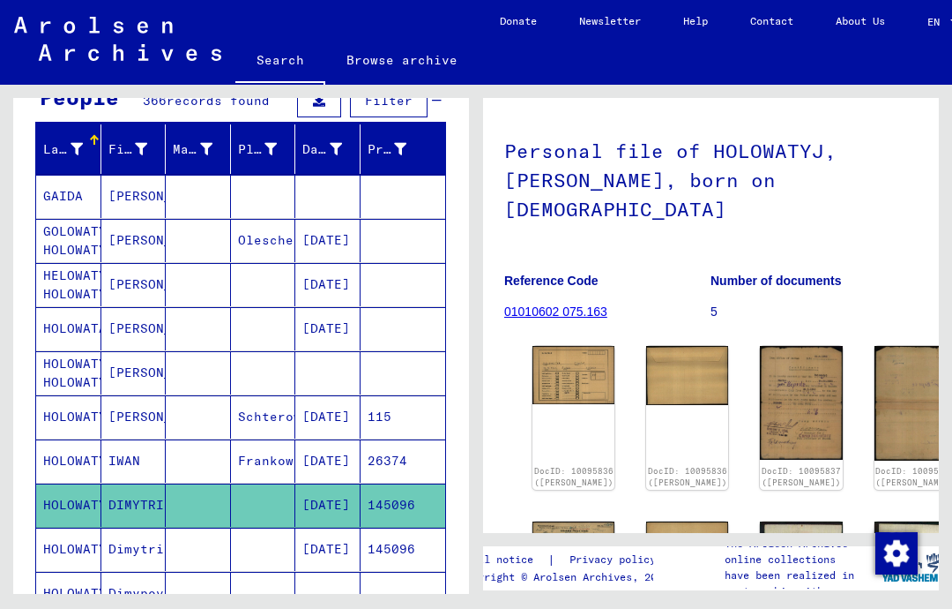
scroll to position [93, 1]
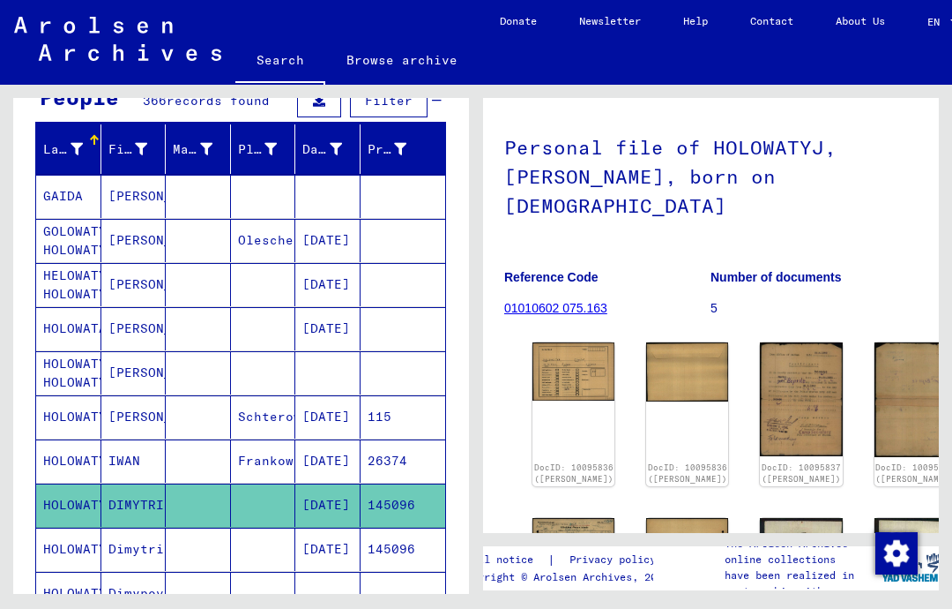
click at [564, 342] on img at bounding box center [574, 371] width 82 height 58
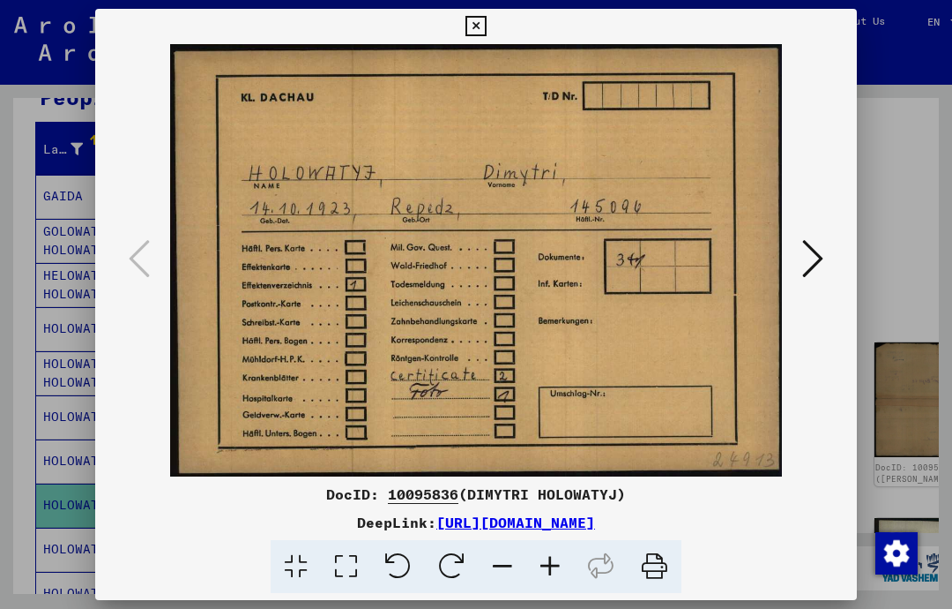
click at [818, 257] on icon at bounding box center [813, 258] width 21 height 42
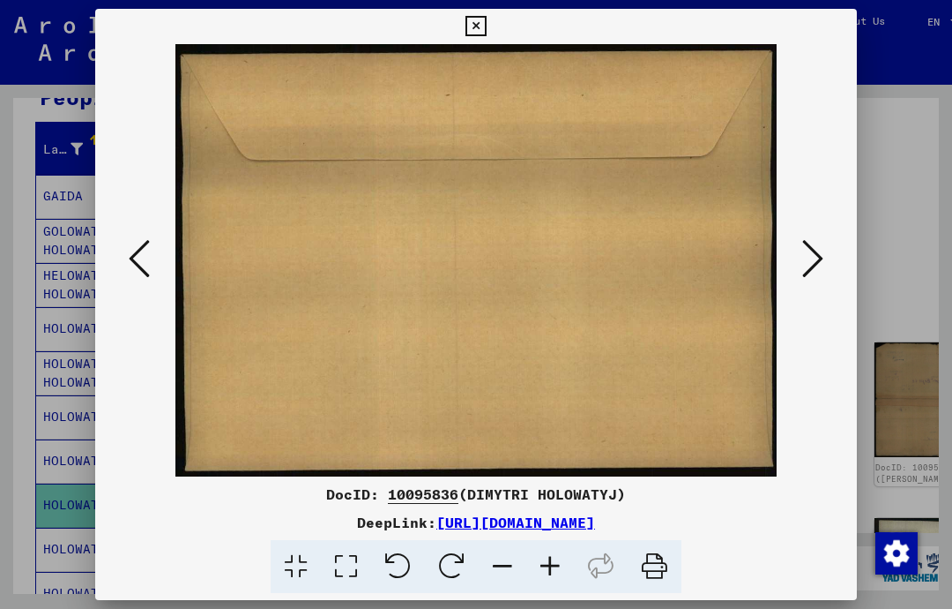
click at [821, 253] on icon at bounding box center [813, 258] width 21 height 42
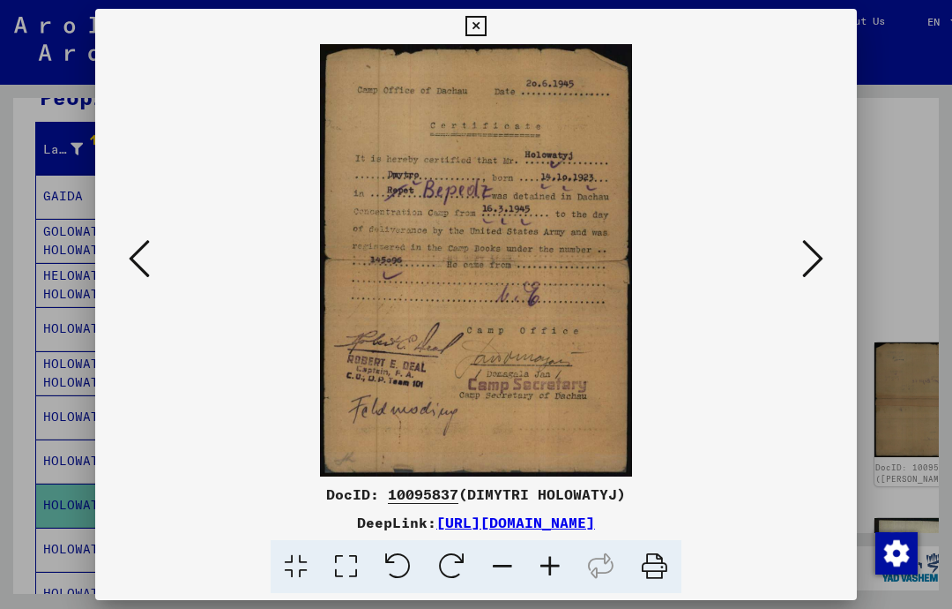
click at [811, 266] on icon at bounding box center [813, 258] width 21 height 42
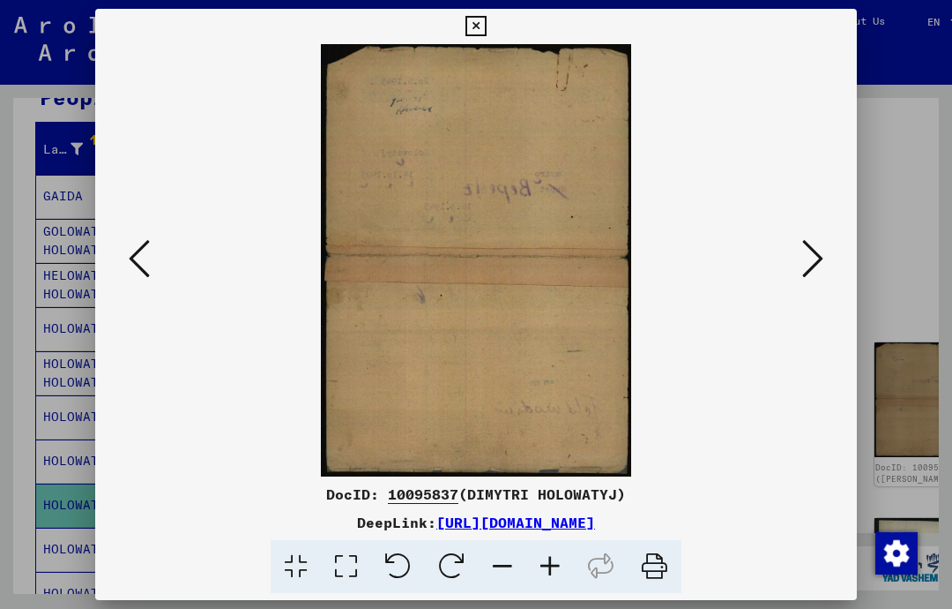
click at [811, 258] on icon at bounding box center [813, 258] width 21 height 42
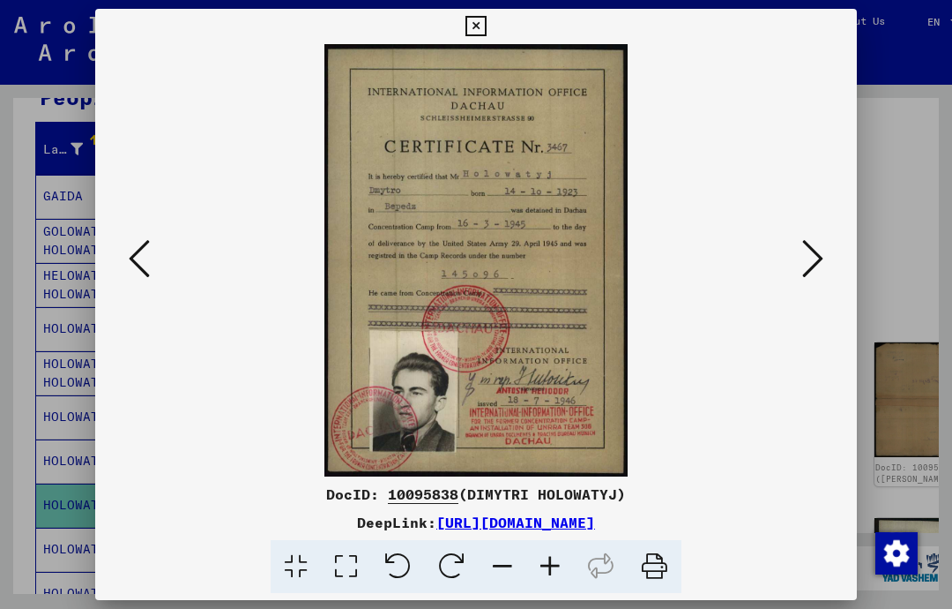
click at [818, 256] on icon at bounding box center [813, 258] width 21 height 42
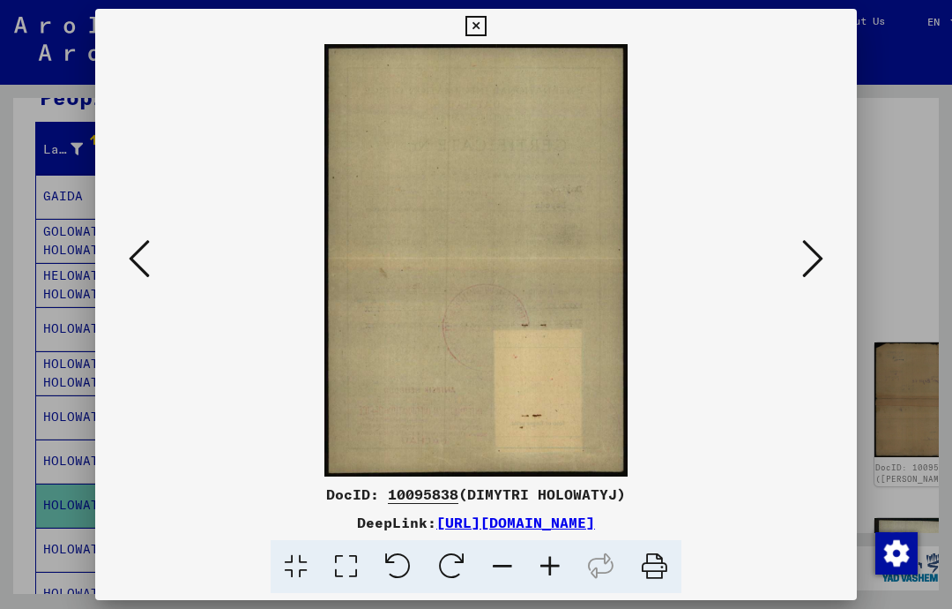
click at [817, 255] on icon at bounding box center [813, 258] width 21 height 42
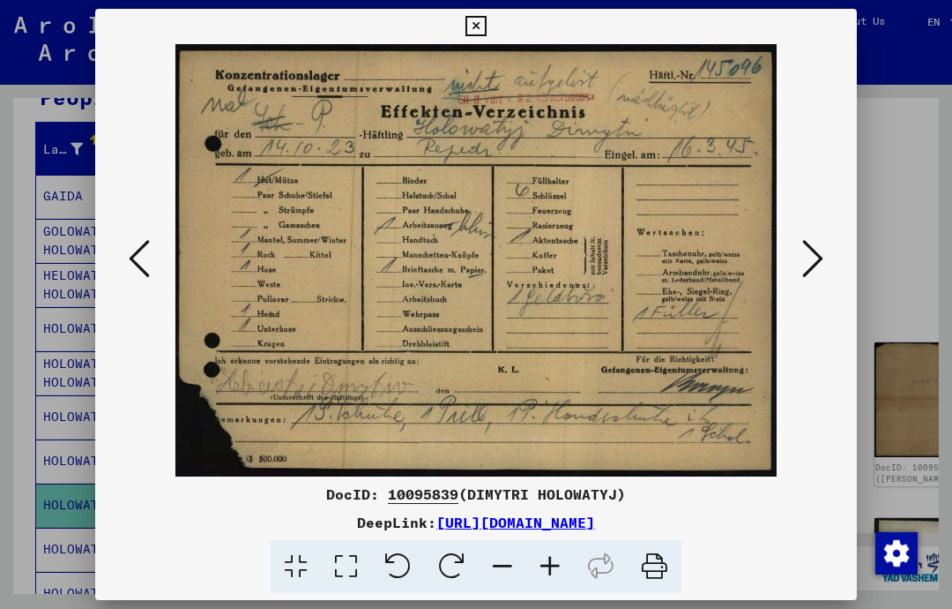
click at [818, 265] on icon at bounding box center [813, 258] width 21 height 42
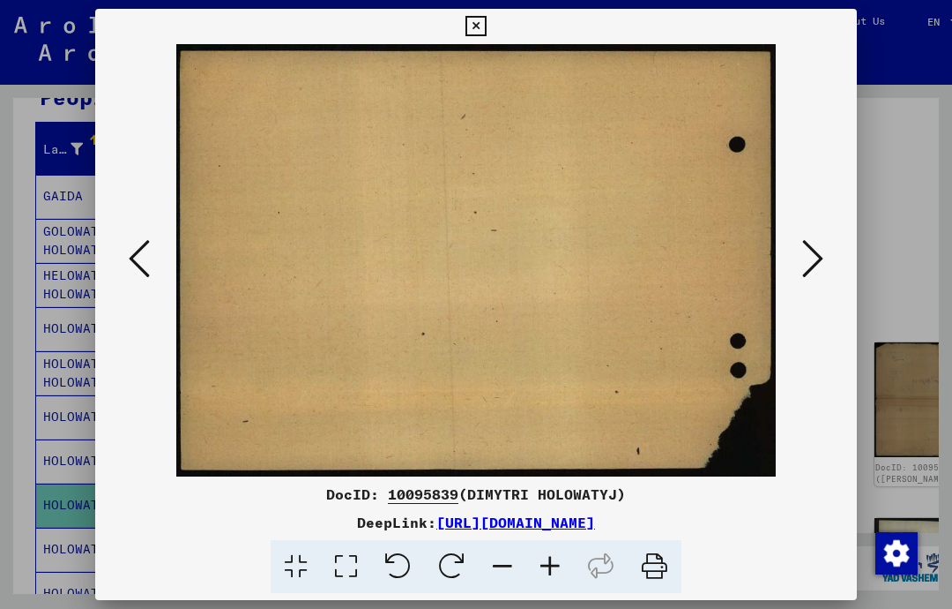
click at [814, 265] on icon at bounding box center [813, 258] width 21 height 42
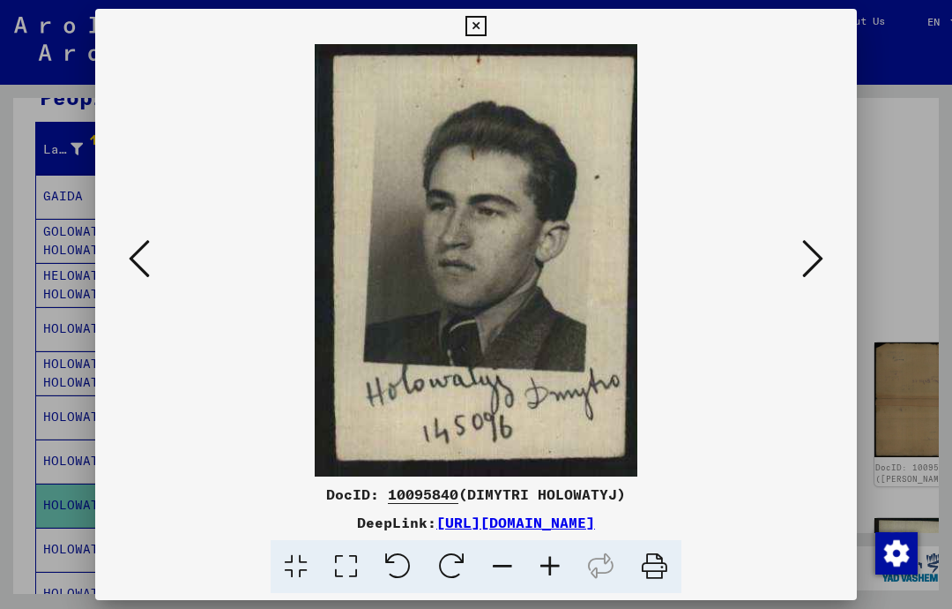
click at [811, 265] on icon at bounding box center [813, 258] width 21 height 42
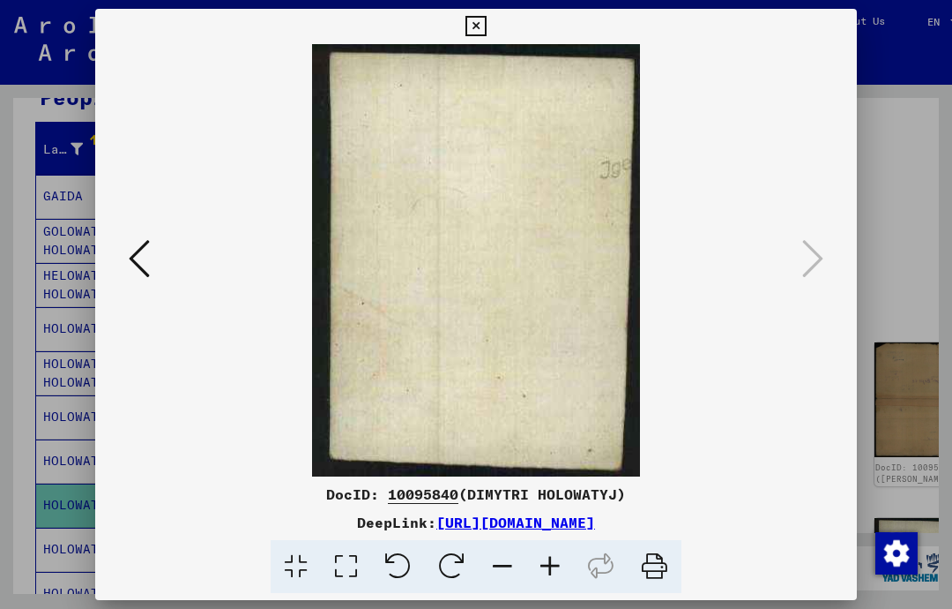
click at [486, 34] on icon at bounding box center [476, 26] width 20 height 21
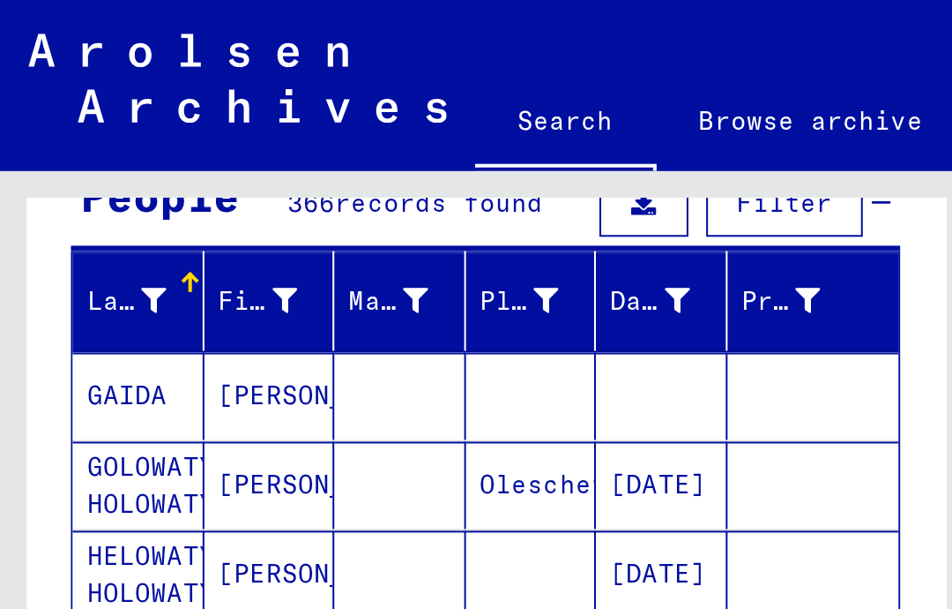
scroll to position [0, 0]
